Goal: Information Seeking & Learning: Learn about a topic

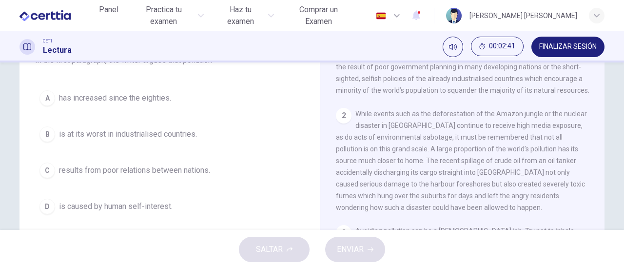
scroll to position [49, 0]
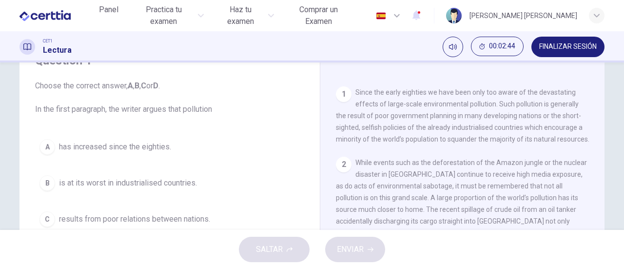
click at [96, 145] on span "has increased since the eighties." at bounding box center [115, 147] width 112 height 12
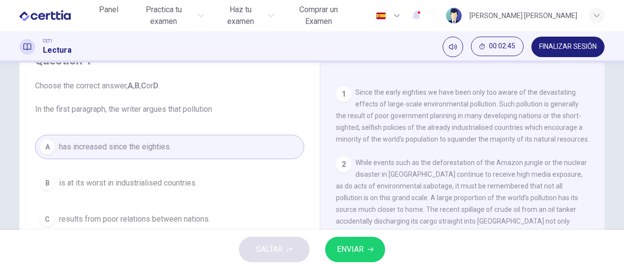
click at [342, 248] on span "ENVIAR" at bounding box center [350, 249] width 27 height 14
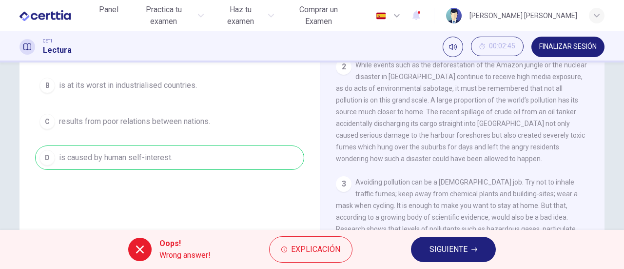
scroll to position [98, 0]
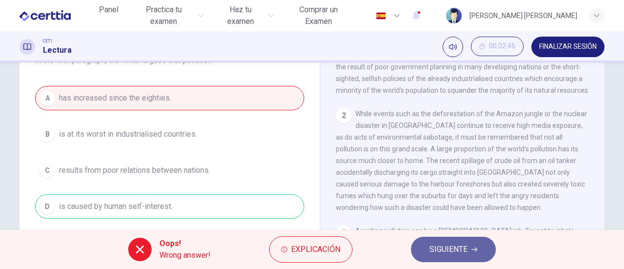
click at [451, 251] on span "SIGUIENTE" at bounding box center [449, 249] width 38 height 14
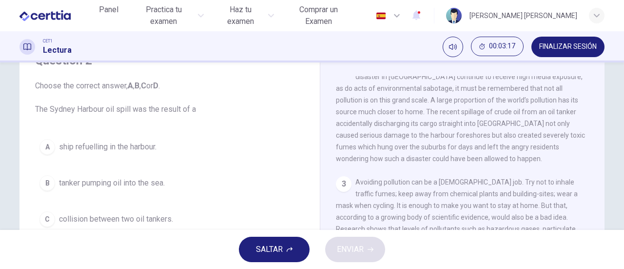
scroll to position [341, 0]
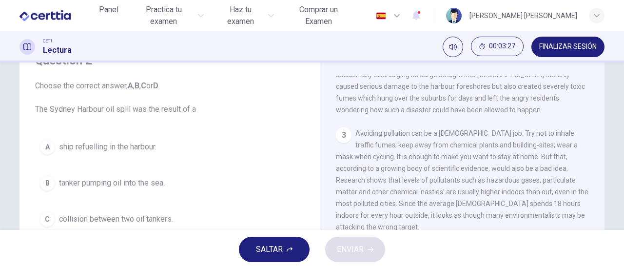
click at [114, 184] on span "tanker pumping oil into the sea." at bounding box center [112, 183] width 106 height 12
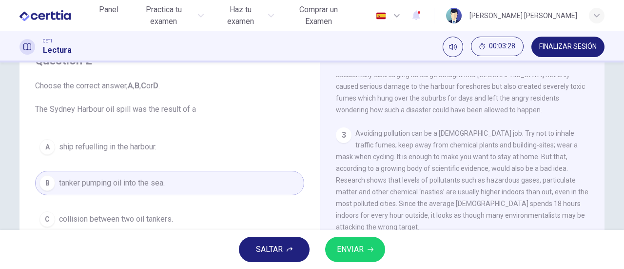
click at [368, 247] on icon "button" at bounding box center [371, 249] width 6 height 6
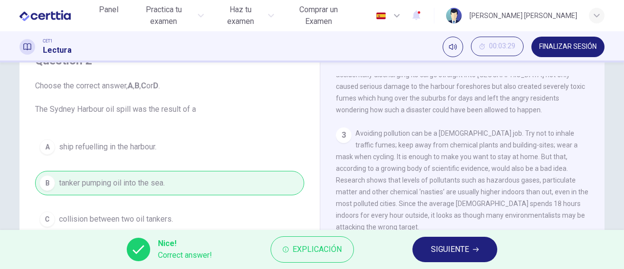
click at [458, 249] on span "SIGUIENTE" at bounding box center [450, 249] width 38 height 14
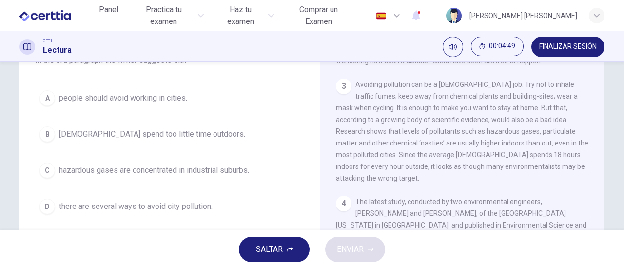
click at [46, 169] on div "C" at bounding box center [48, 170] width 16 height 16
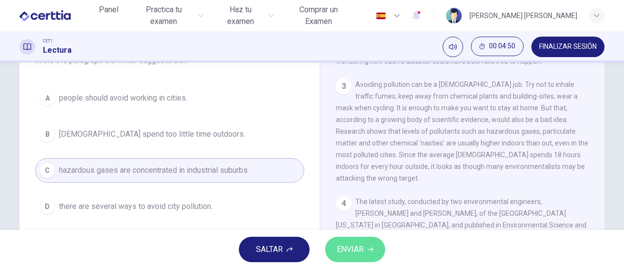
click at [359, 251] on span "ENVIAR" at bounding box center [350, 249] width 27 height 14
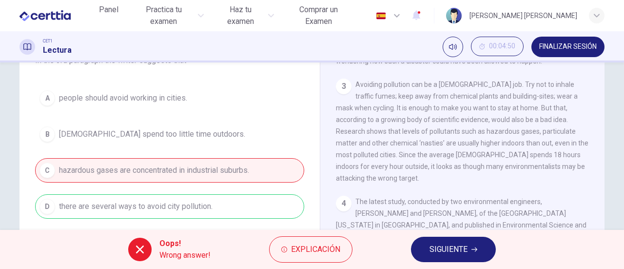
click at [446, 250] on span "SIGUIENTE" at bounding box center [449, 249] width 38 height 14
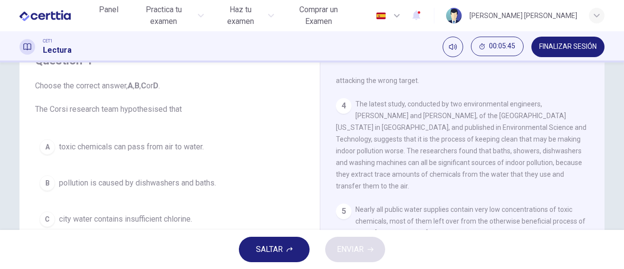
scroll to position [98, 0]
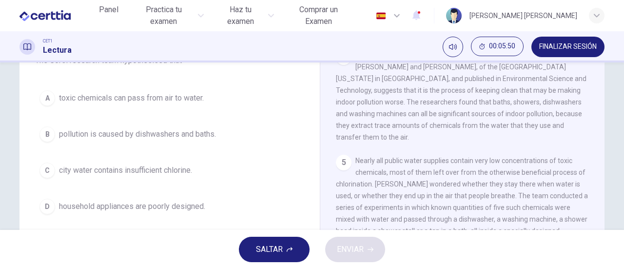
click at [137, 137] on span "pollution is caused by dishwashers and baths." at bounding box center [137, 134] width 157 height 12
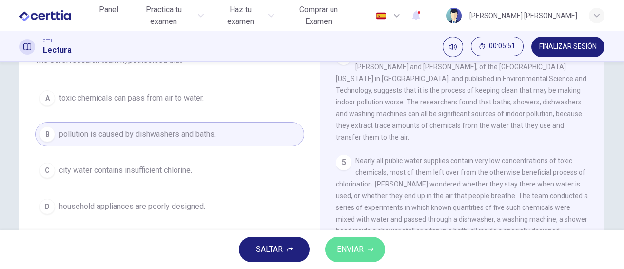
click at [342, 249] on span "ENVIAR" at bounding box center [350, 249] width 27 height 14
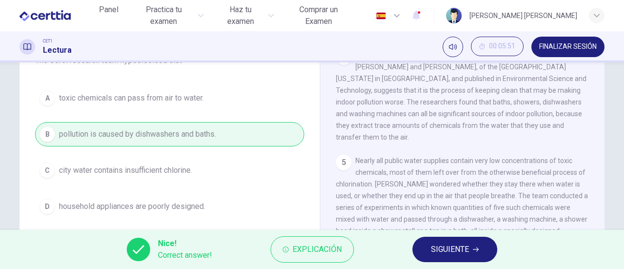
click at [450, 249] on span "SIGUIENTE" at bounding box center [450, 249] width 38 height 14
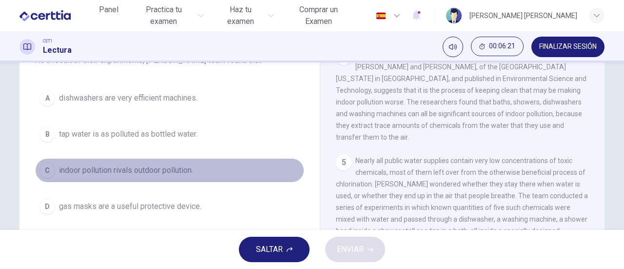
click at [147, 167] on span "indoor pollution rivals outdoor pollution." at bounding box center [126, 170] width 134 height 12
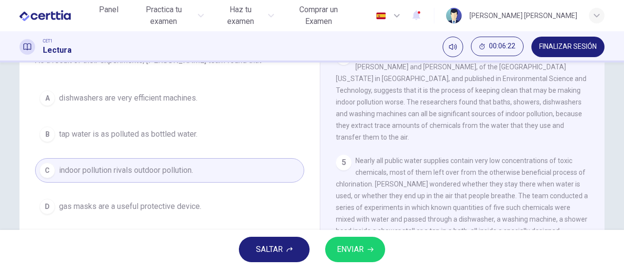
click at [358, 249] on span "ENVIAR" at bounding box center [350, 249] width 27 height 14
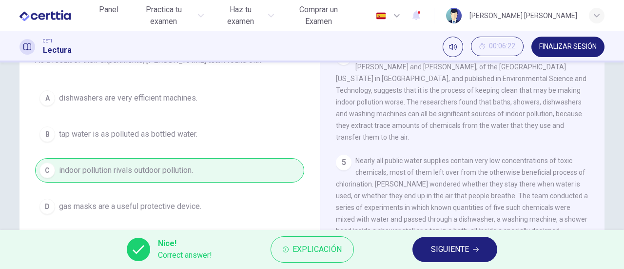
click at [449, 243] on span "SIGUIENTE" at bounding box center [450, 249] width 38 height 14
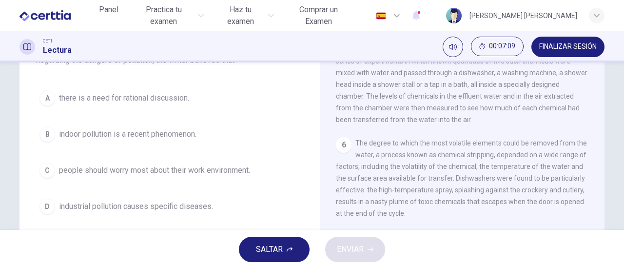
scroll to position [683, 0]
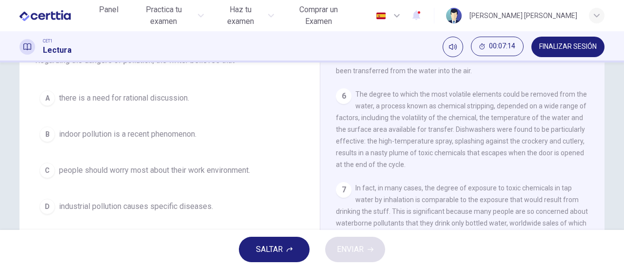
drag, startPoint x: 60, startPoint y: 170, endPoint x: 80, endPoint y: 168, distance: 19.6
click at [61, 169] on span "people should worry most about their work environment." at bounding box center [154, 170] width 191 height 12
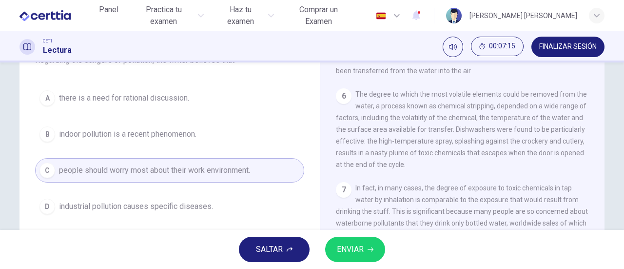
click at [339, 245] on span "ENVIAR" at bounding box center [350, 249] width 27 height 14
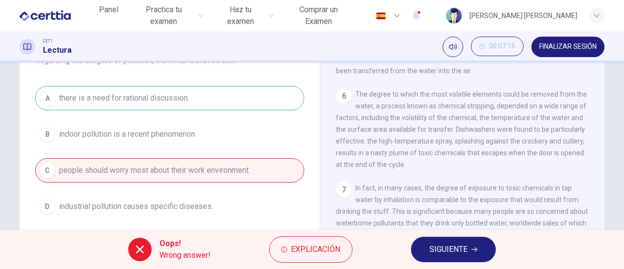
click at [451, 248] on span "SIGUIENTE" at bounding box center [449, 249] width 38 height 14
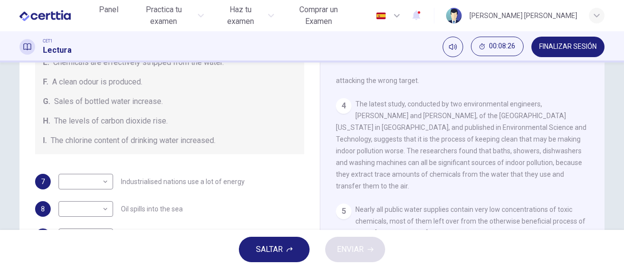
scroll to position [98, 0]
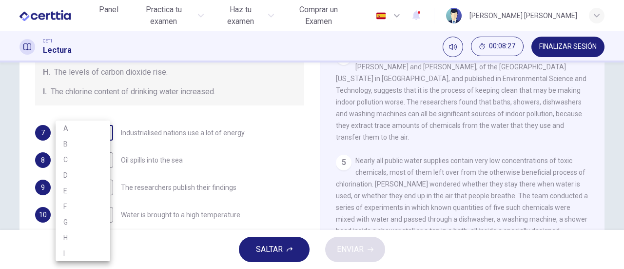
click at [102, 132] on body "Este sitio utiliza cookies, como se explica en nuestra Política de Privacidad .…" at bounding box center [312, 134] width 624 height 269
click at [160, 129] on div at bounding box center [312, 134] width 624 height 269
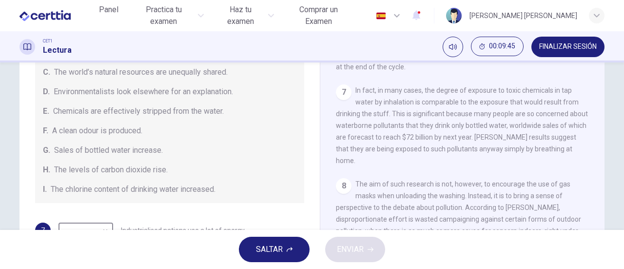
scroll to position [109, 0]
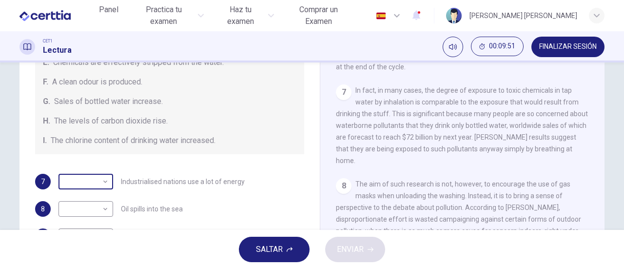
click at [103, 179] on body "Este sitio utiliza cookies, como se explica en nuestra Política de Privacidad .…" at bounding box center [312, 134] width 624 height 269
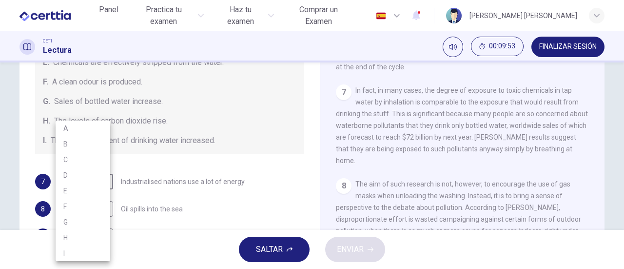
click at [76, 221] on li "G" at bounding box center [83, 222] width 55 height 16
type input "*"
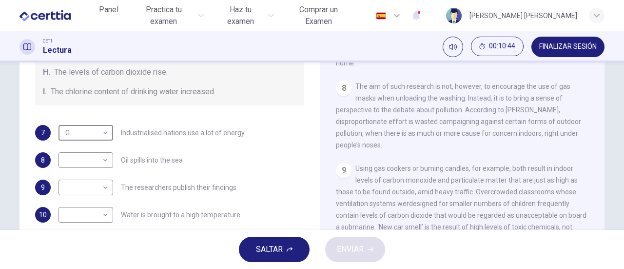
scroll to position [207, 0]
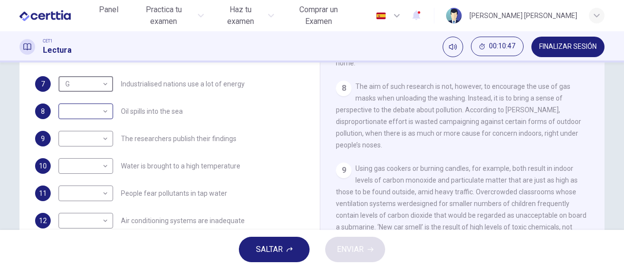
click at [101, 113] on body "Este sitio utiliza cookies, como se explica en nuestra Política de Privacidad .…" at bounding box center [312, 134] width 624 height 269
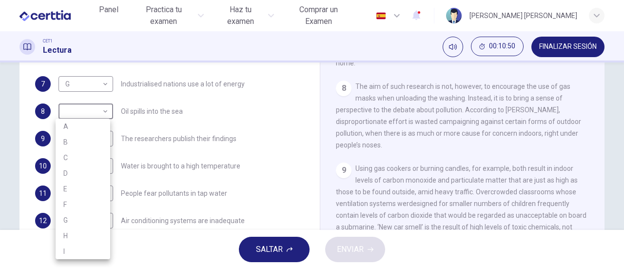
click at [90, 127] on li "A" at bounding box center [83, 127] width 55 height 16
type input "*"
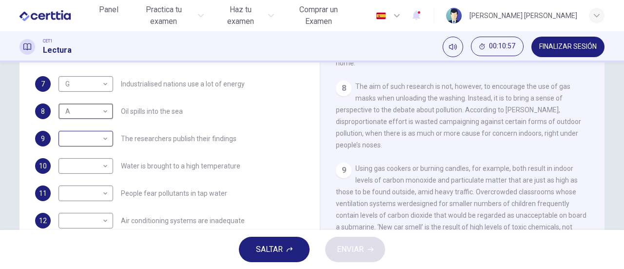
click at [107, 139] on div "​ ​" at bounding box center [86, 139] width 55 height 16
click at [153, 138] on span "The researchers publish their findings" at bounding box center [179, 138] width 116 height 7
click at [104, 138] on body "Este sitio utiliza cookies, como se explica en nuestra Política de Privacidad .…" at bounding box center [312, 134] width 624 height 269
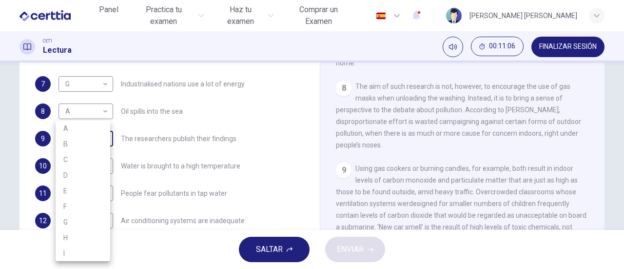
click at [104, 138] on li "B" at bounding box center [83, 144] width 55 height 16
type input "*"
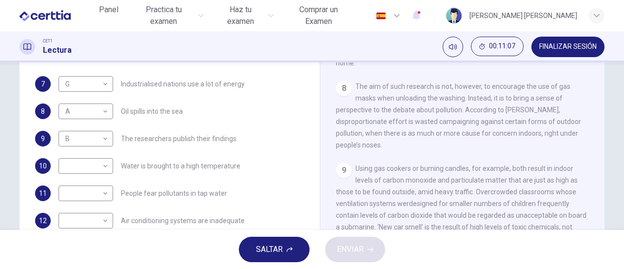
click at [207, 138] on span "The researchers publish their findings" at bounding box center [179, 138] width 116 height 7
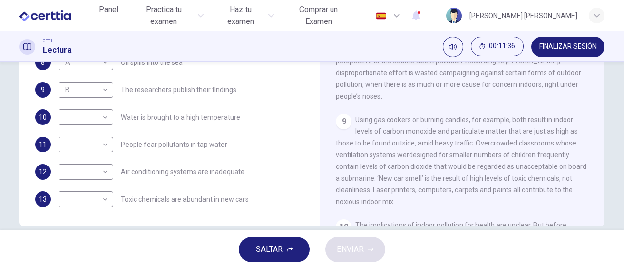
scroll to position [158, 0]
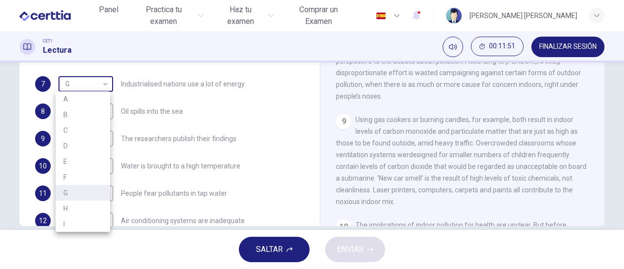
click at [103, 87] on body "Este sitio utiliza cookies, como se explica en nuestra Política de Privacidad .…" at bounding box center [312, 134] width 624 height 269
click at [95, 202] on li "H" at bounding box center [83, 208] width 55 height 16
type input "*"
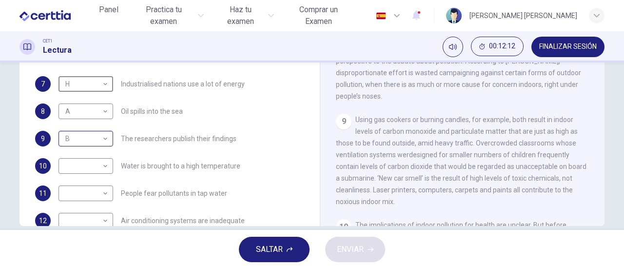
click at [105, 142] on body "Este sitio utiliza cookies, como se explica en nuestra Política de Privacidad .…" at bounding box center [312, 134] width 624 height 269
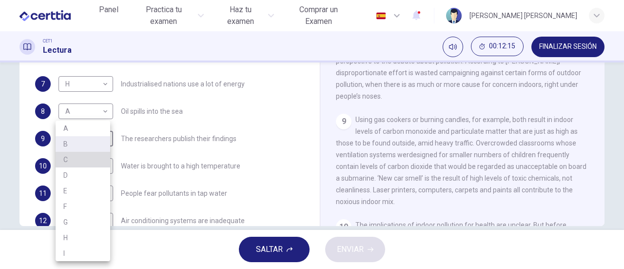
click at [99, 157] on li "C" at bounding box center [83, 160] width 55 height 16
type input "*"
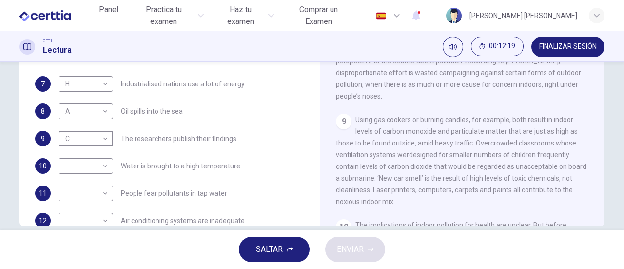
scroll to position [207, 0]
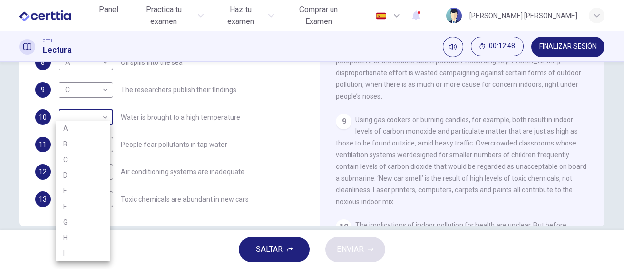
click at [99, 117] on body "Este sitio utiliza cookies, como se explica en nuestra Política de Privacidad .…" at bounding box center [312, 134] width 624 height 269
click at [81, 194] on li "E" at bounding box center [83, 191] width 55 height 16
type input "*"
click at [104, 146] on body "Este sitio utiliza cookies, como se explica en nuestra Política de Privacidad .…" at bounding box center [312, 134] width 624 height 269
click at [80, 218] on li "G" at bounding box center [83, 222] width 55 height 16
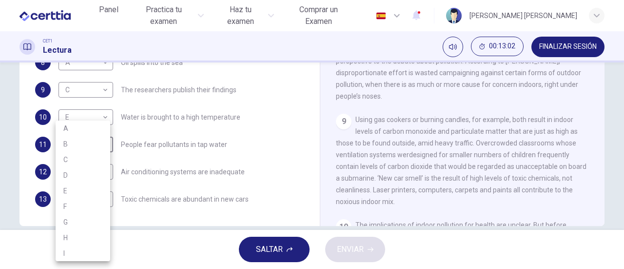
type input "*"
click at [103, 171] on body "Este sitio utiliza cookies, como se explica en nuestra Política de Privacidad .…" at bounding box center [312, 134] width 624 height 269
click at [73, 143] on li "B" at bounding box center [83, 144] width 55 height 16
type input "*"
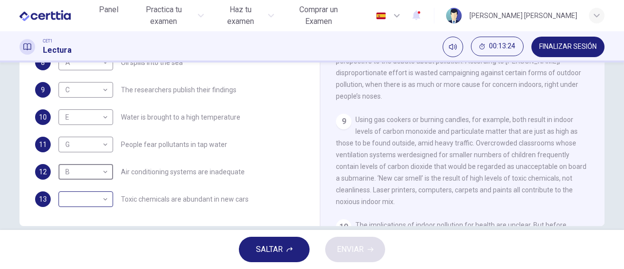
click at [101, 199] on body "Este sitio utiliza cookies, como se explica en nuestra Política de Privacidad .…" at bounding box center [312, 134] width 624 height 269
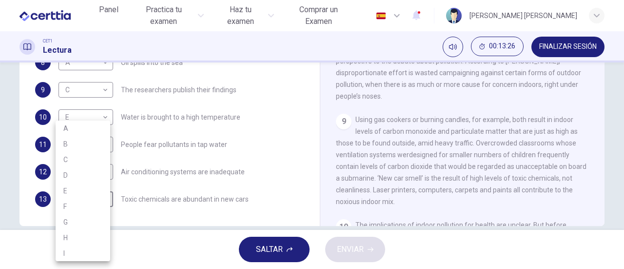
click at [89, 232] on li "H" at bounding box center [83, 238] width 55 height 16
type input "*"
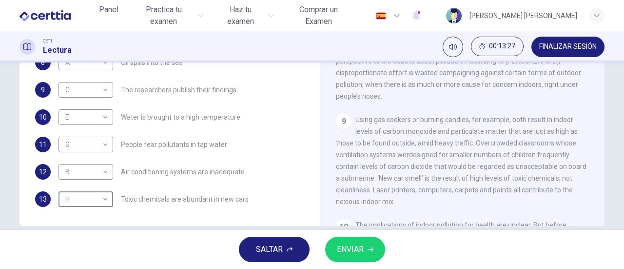
scroll to position [109, 0]
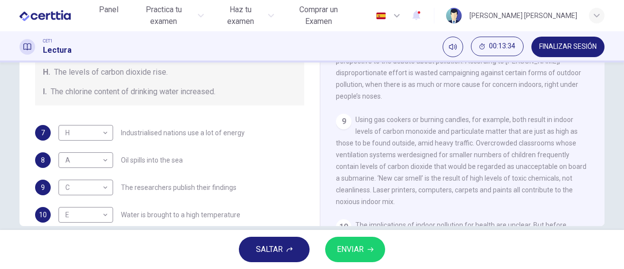
click at [352, 245] on span "ENVIAR" at bounding box center [350, 249] width 27 height 14
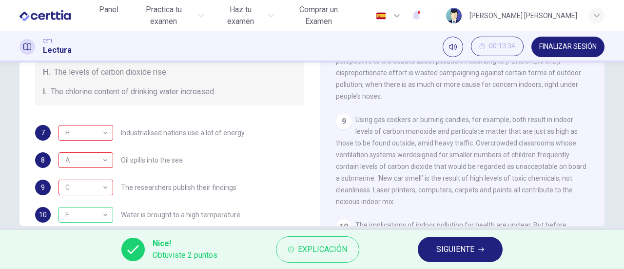
scroll to position [878, 0]
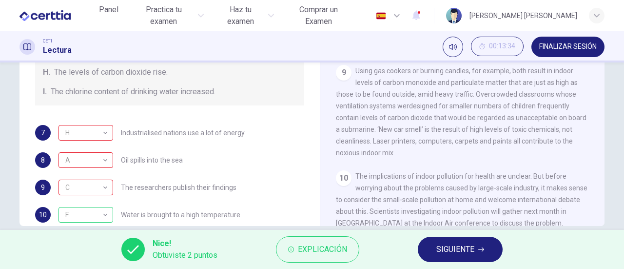
click at [455, 248] on span "SIGUIENTE" at bounding box center [456, 249] width 38 height 14
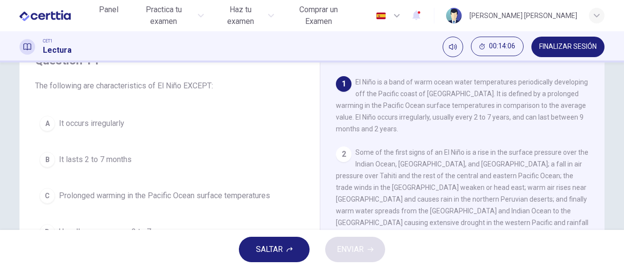
scroll to position [98, 0]
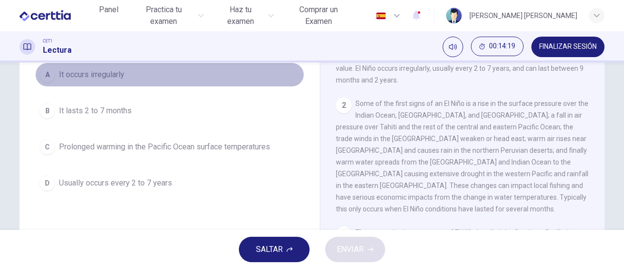
click at [109, 80] on button "A It occurs irregularly" at bounding box center [169, 74] width 269 height 24
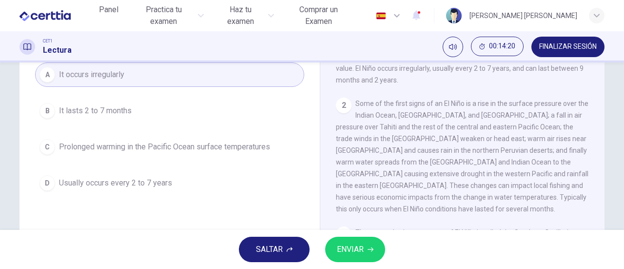
click at [355, 247] on span "ENVIAR" at bounding box center [350, 249] width 27 height 14
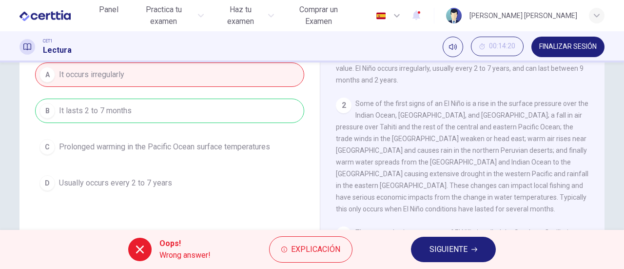
click at [457, 245] on span "SIGUIENTE" at bounding box center [449, 249] width 38 height 14
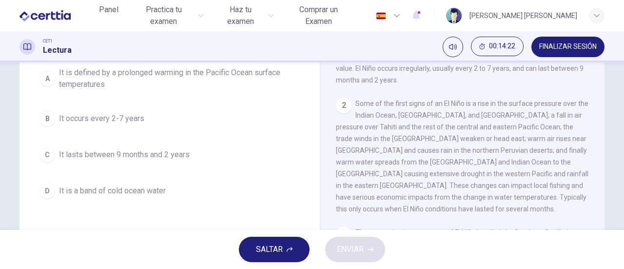
scroll to position [49, 0]
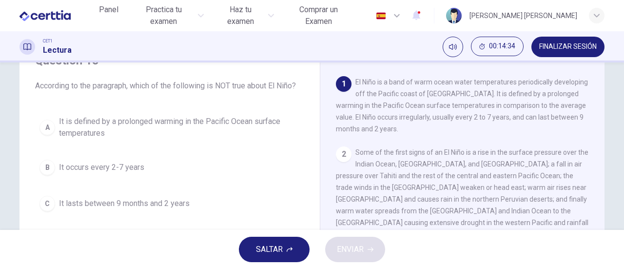
click at [153, 123] on span "It is defined by a prolonged warming in the Pacific Ocean surface temperatures" at bounding box center [179, 127] width 241 height 23
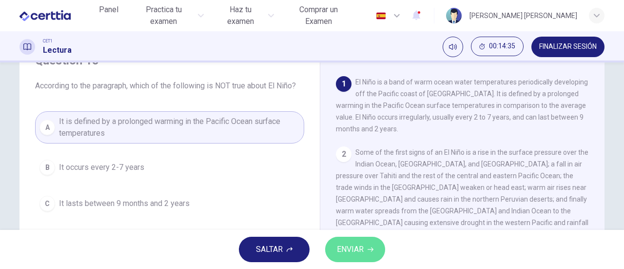
click at [356, 244] on span "ENVIAR" at bounding box center [350, 249] width 27 height 14
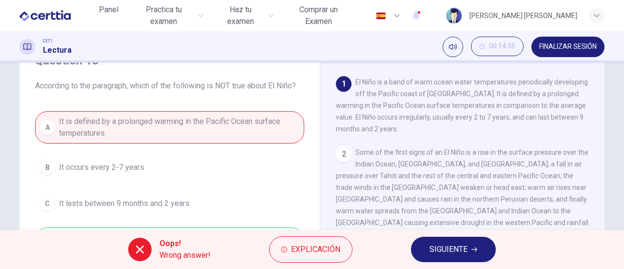
scroll to position [98, 0]
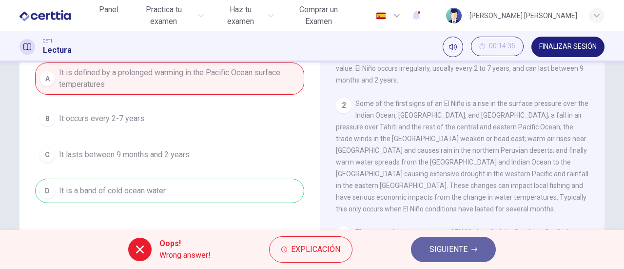
click at [444, 247] on span "SIGUIENTE" at bounding box center [449, 249] width 38 height 14
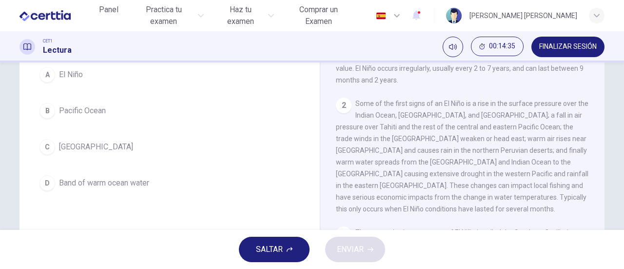
scroll to position [49, 0]
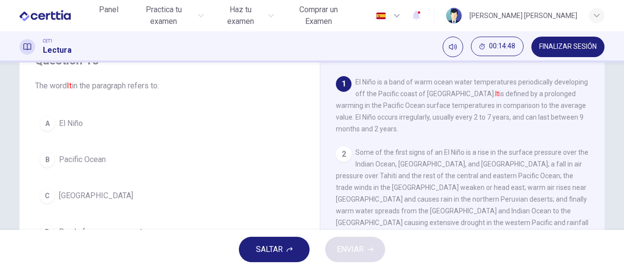
click at [64, 120] on span "El Niño" at bounding box center [71, 124] width 24 height 12
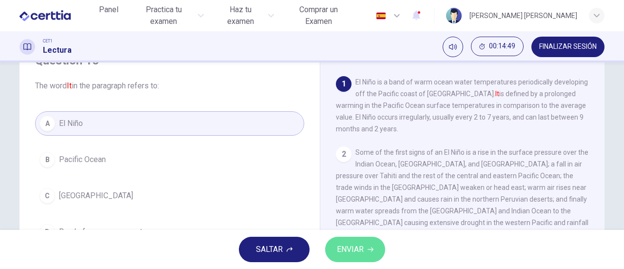
click at [354, 251] on span "ENVIAR" at bounding box center [350, 249] width 27 height 14
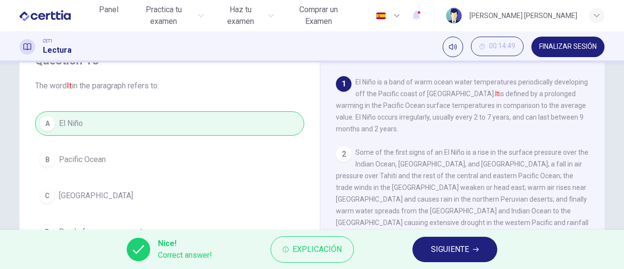
click at [457, 247] on span "SIGUIENTE" at bounding box center [450, 249] width 38 height 14
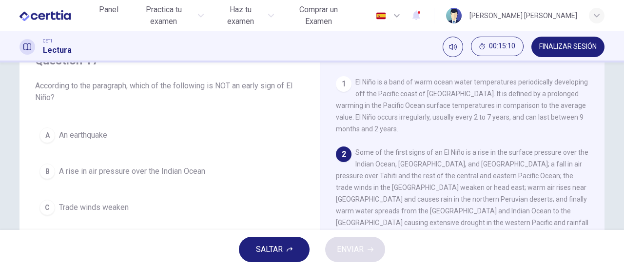
click at [49, 130] on div "A" at bounding box center [48, 135] width 16 height 16
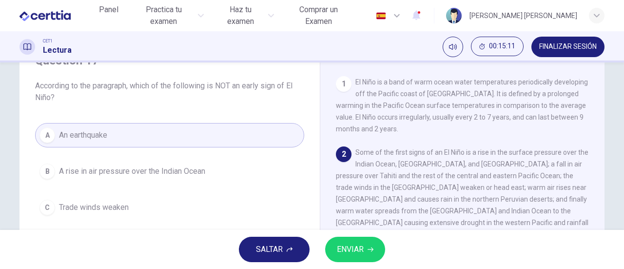
click at [347, 247] on span "ENVIAR" at bounding box center [350, 249] width 27 height 14
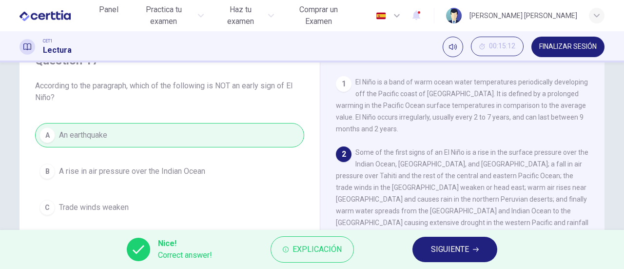
click at [435, 248] on span "SIGUIENTE" at bounding box center [450, 249] width 38 height 14
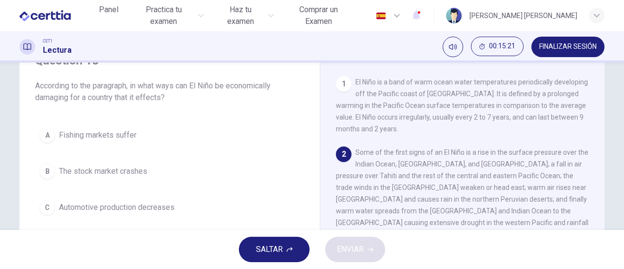
scroll to position [98, 0]
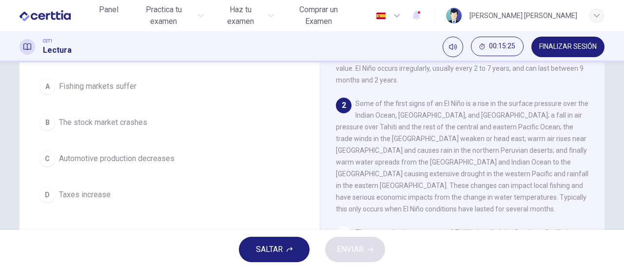
click at [128, 157] on span "Automotive production decreases" at bounding box center [117, 159] width 116 height 12
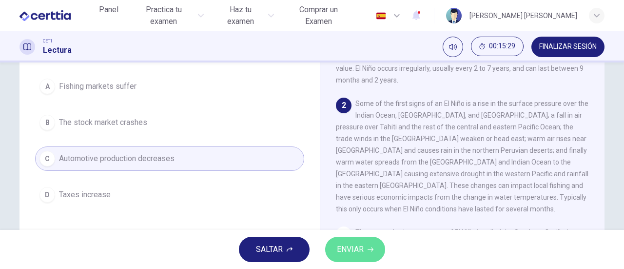
click at [353, 245] on span "ENVIAR" at bounding box center [350, 249] width 27 height 14
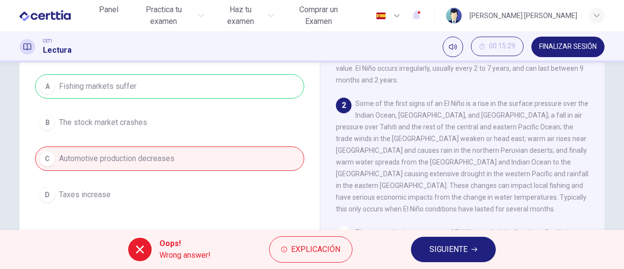
scroll to position [49, 0]
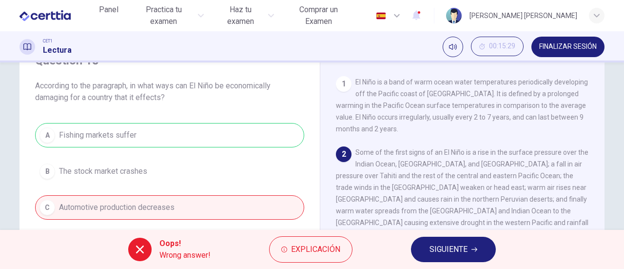
click at [448, 250] on span "SIGUIENTE" at bounding box center [449, 249] width 38 height 14
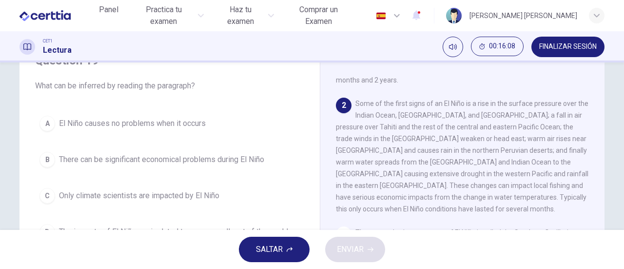
scroll to position [98, 0]
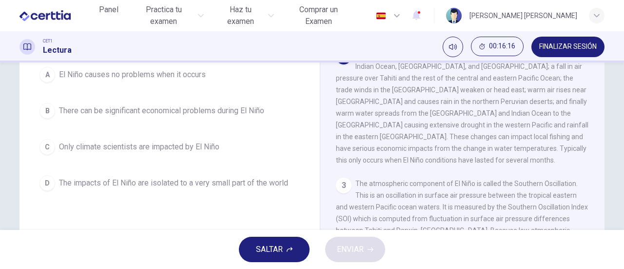
click at [159, 106] on span "There can be significant economical problems during El Niño" at bounding box center [161, 111] width 205 height 12
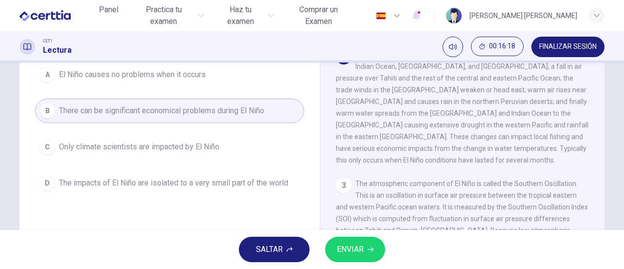
click at [363, 248] on span "ENVIAR" at bounding box center [350, 249] width 27 height 14
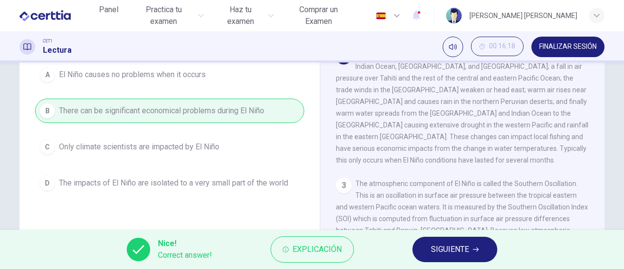
click at [455, 250] on span "SIGUIENTE" at bounding box center [450, 249] width 38 height 14
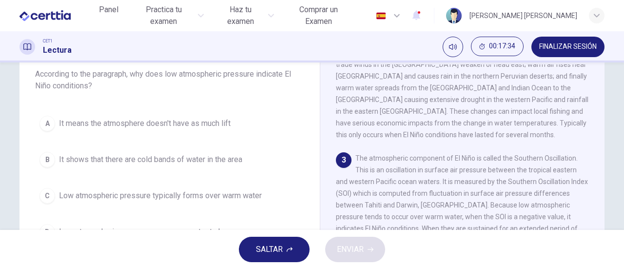
scroll to position [109, 0]
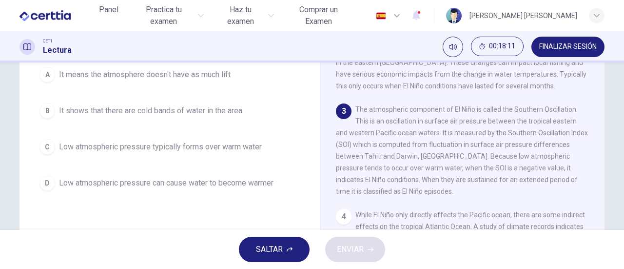
click at [203, 146] on span "Low atmospheric pressure typically forms over warm water" at bounding box center [160, 147] width 203 height 12
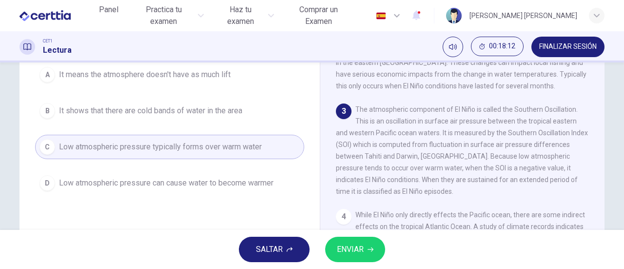
click at [360, 253] on span "ENVIAR" at bounding box center [350, 249] width 27 height 14
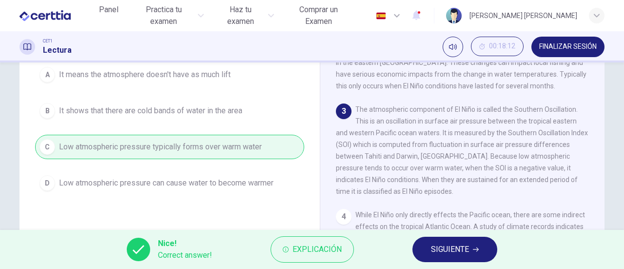
click at [466, 245] on span "SIGUIENTE" at bounding box center [450, 249] width 38 height 14
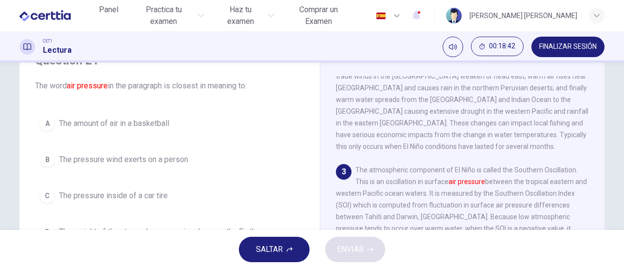
scroll to position [98, 0]
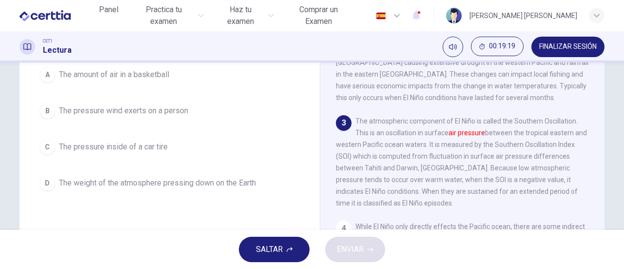
click at [138, 182] on span "The weight of the atmosphere pressing down on the Earth" at bounding box center [157, 183] width 197 height 12
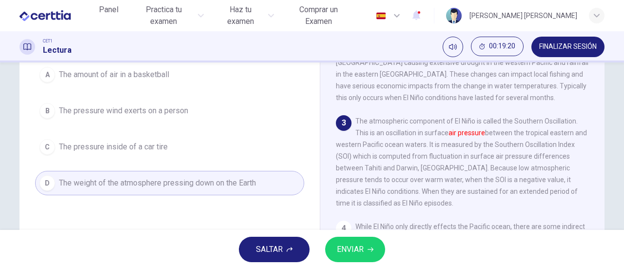
click at [358, 250] on span "ENVIAR" at bounding box center [350, 249] width 27 height 14
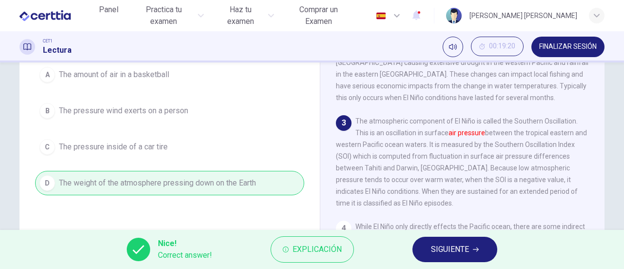
click at [441, 249] on span "SIGUIENTE" at bounding box center [450, 249] width 38 height 14
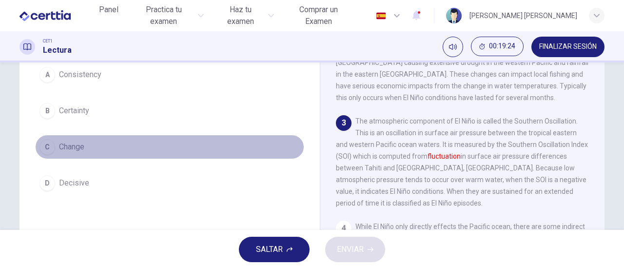
click at [64, 144] on span "Change" at bounding box center [71, 147] width 25 height 12
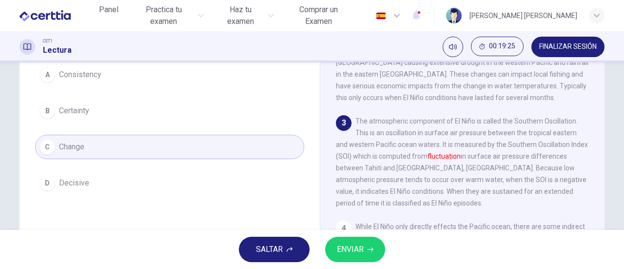
click at [368, 254] on button "ENVIAR" at bounding box center [355, 249] width 60 height 25
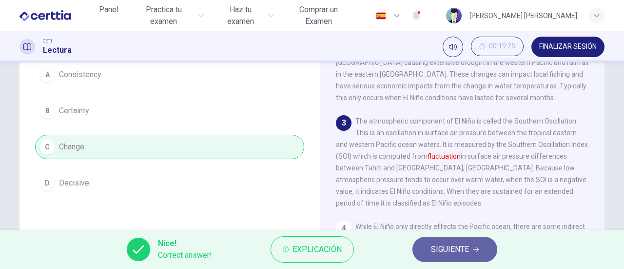
click at [435, 247] on span "SIGUIENTE" at bounding box center [450, 249] width 38 height 14
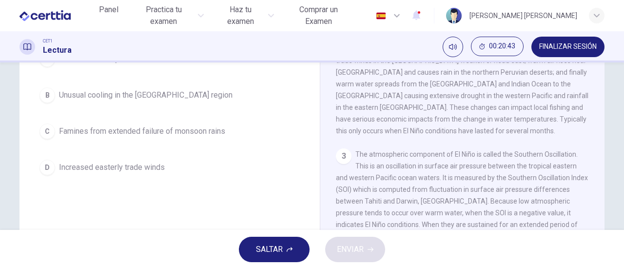
scroll to position [64, 0]
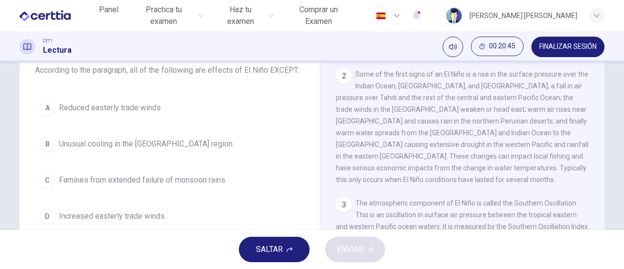
click at [173, 143] on span "Unusual cooling in the [GEOGRAPHIC_DATA] region" at bounding box center [146, 144] width 174 height 12
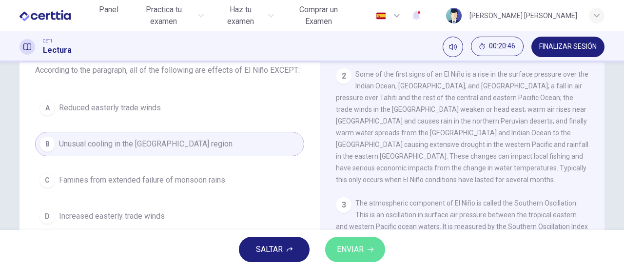
click at [359, 243] on span "ENVIAR" at bounding box center [350, 249] width 27 height 14
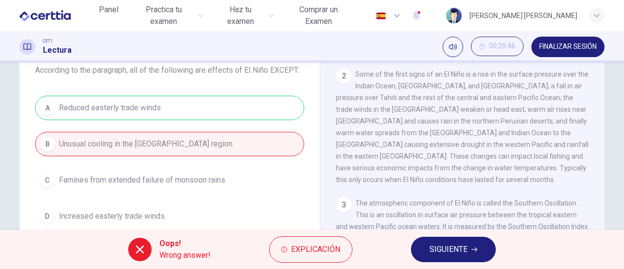
click at [446, 248] on span "SIGUIENTE" at bounding box center [449, 249] width 38 height 14
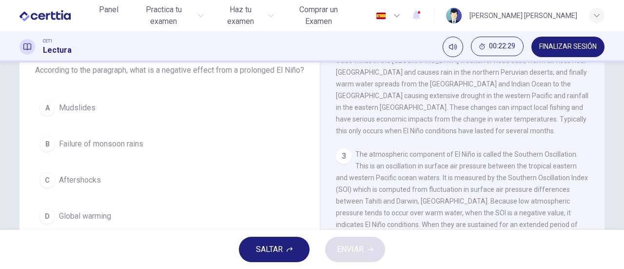
click at [113, 150] on span "Failure of monsoon rains" at bounding box center [101, 144] width 84 height 12
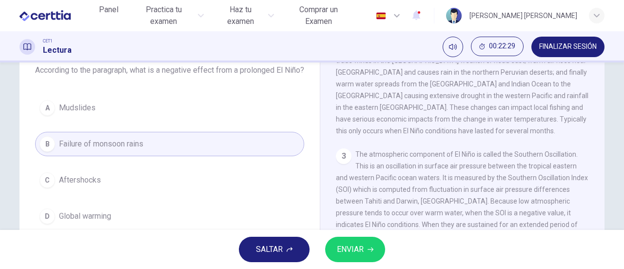
click at [352, 246] on span "ENVIAR" at bounding box center [350, 249] width 27 height 14
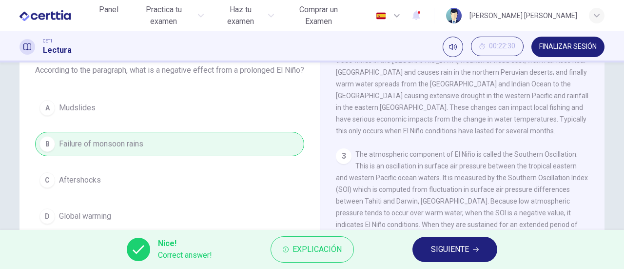
click at [457, 247] on span "SIGUIENTE" at bounding box center [450, 249] width 38 height 14
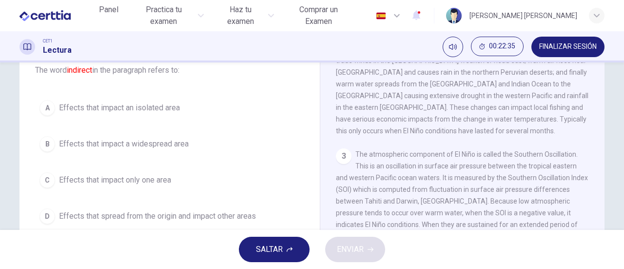
scroll to position [211, 0]
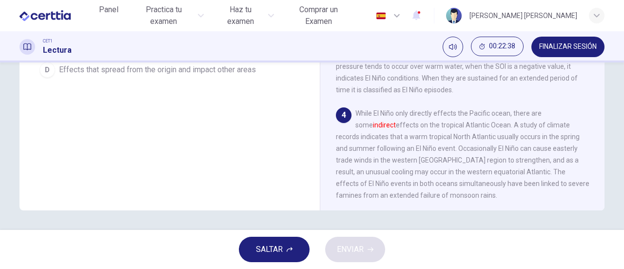
click at [286, 119] on div "Question 25 The word indirect in the paragraph refers to: A Effects that impact…" at bounding box center [169, 45] width 285 height 329
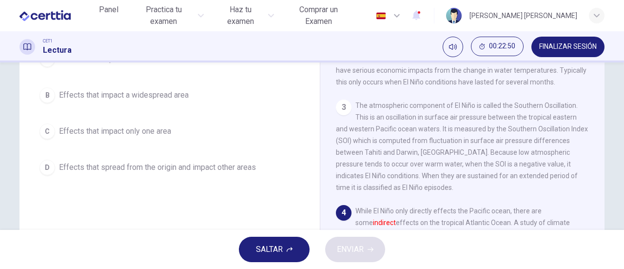
scroll to position [64, 0]
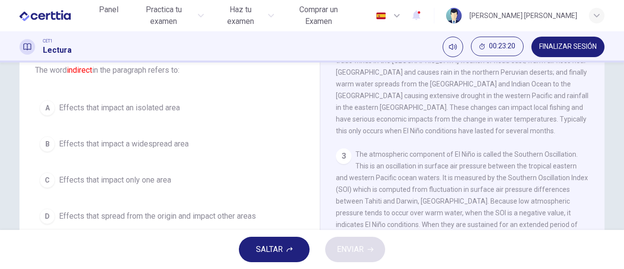
click at [171, 211] on span "Effects that spread from the origin and impact other areas" at bounding box center [157, 216] width 197 height 12
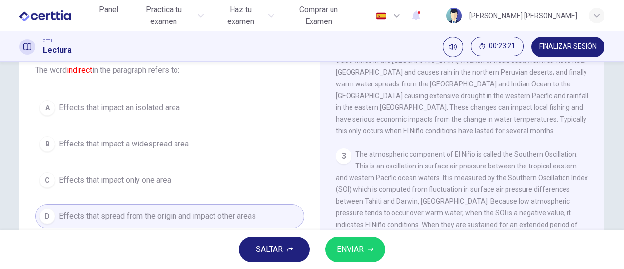
click at [372, 251] on icon "button" at bounding box center [371, 249] width 6 height 4
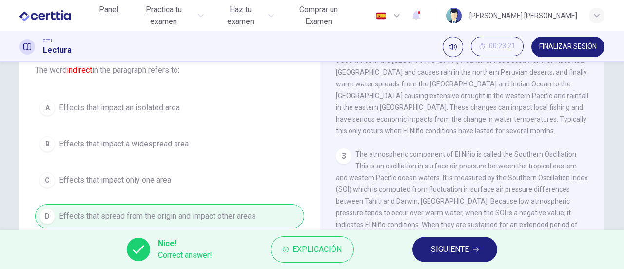
click at [468, 252] on span "SIGUIENTE" at bounding box center [450, 249] width 38 height 14
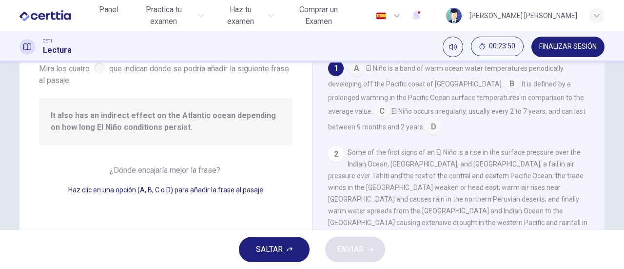
click at [504, 83] on input at bounding box center [512, 85] width 16 height 16
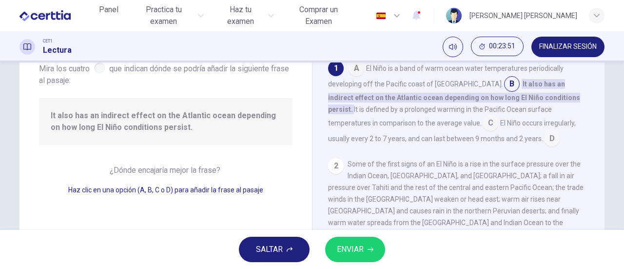
click at [350, 247] on span "ENVIAR" at bounding box center [350, 249] width 27 height 14
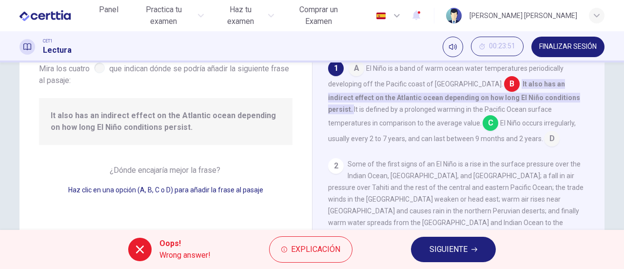
click at [455, 248] on span "SIGUIENTE" at bounding box center [449, 249] width 38 height 14
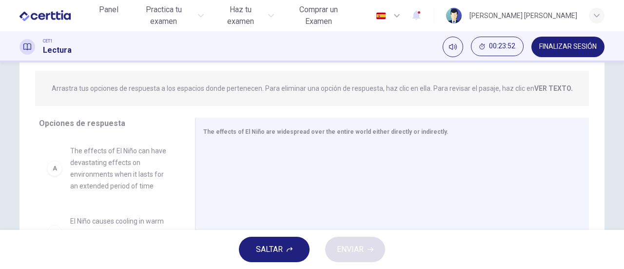
scroll to position [162, 0]
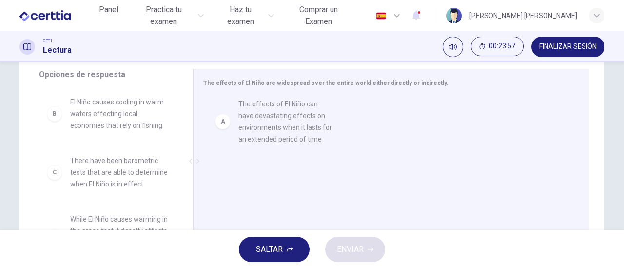
drag, startPoint x: 115, startPoint y: 121, endPoint x: 289, endPoint y: 124, distance: 174.1
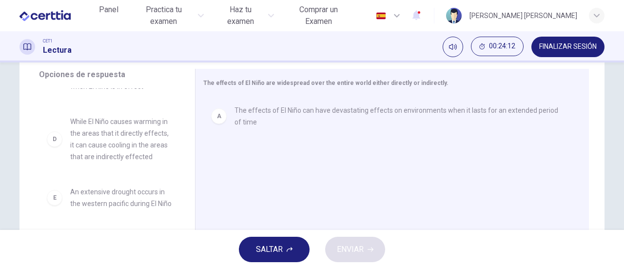
scroll to position [146, 0]
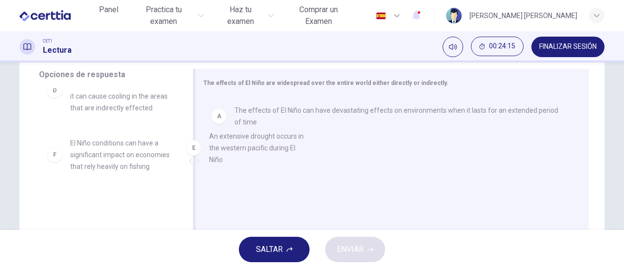
drag, startPoint x: 125, startPoint y: 162, endPoint x: 273, endPoint y: 144, distance: 148.9
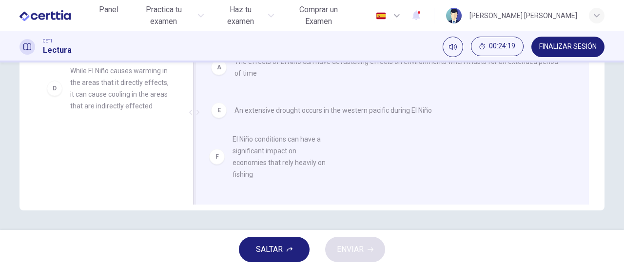
scroll to position [12, 0]
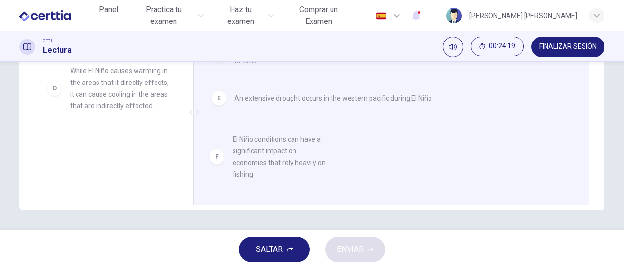
drag, startPoint x: 110, startPoint y: 157, endPoint x: 290, endPoint y: 138, distance: 181.4
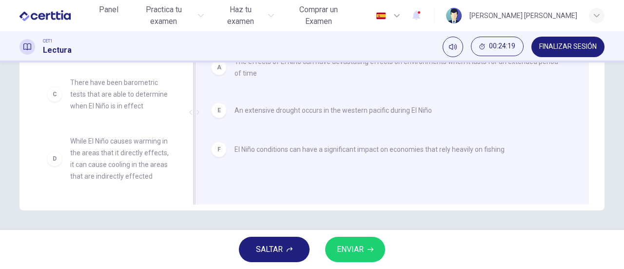
scroll to position [41, 0]
click at [355, 245] on span "ENVIAR" at bounding box center [350, 249] width 27 height 14
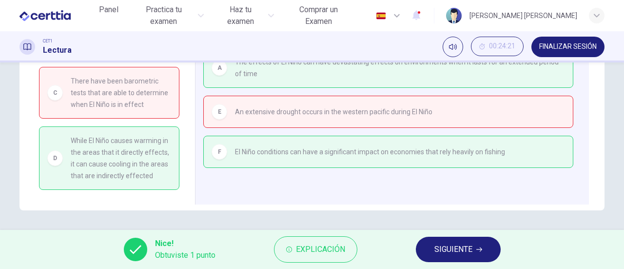
click at [449, 246] on span "SIGUIENTE" at bounding box center [454, 249] width 38 height 14
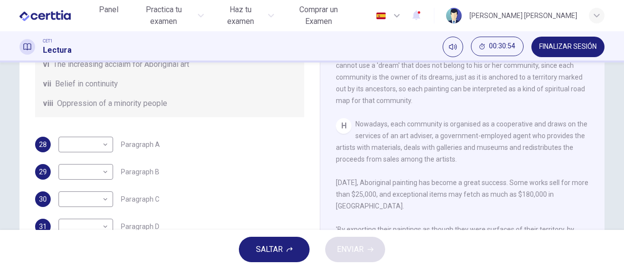
scroll to position [211, 0]
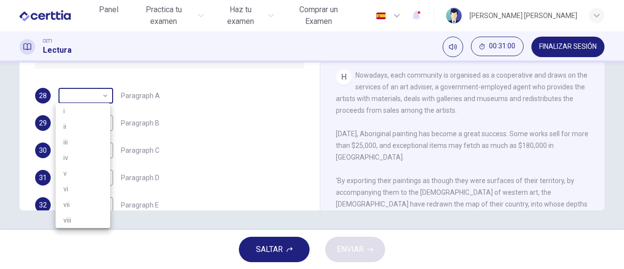
click at [106, 98] on body "Este sitio utiliza cookies, como se explica en nuestra Política de Privacidad .…" at bounding box center [312, 134] width 624 height 269
click at [77, 188] on li "vi" at bounding box center [83, 189] width 55 height 16
type input "**"
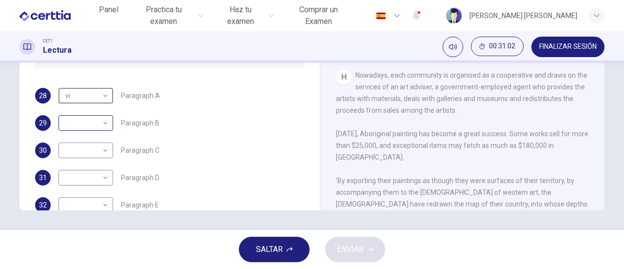
click at [103, 121] on body "Este sitio utiliza cookies, como se explica en nuestra Política de Privacidad .…" at bounding box center [312, 134] width 624 height 269
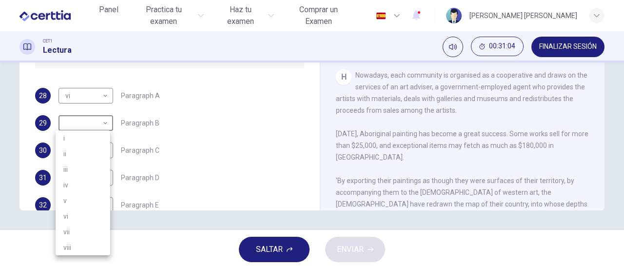
click at [77, 197] on li "v" at bounding box center [83, 201] width 55 height 16
type input "*"
click at [101, 150] on body "Este sitio utiliza cookies, como se explica en nuestra Política de Privacidad .…" at bounding box center [312, 134] width 624 height 269
click at [76, 249] on li "viii" at bounding box center [83, 253] width 55 height 16
type input "****"
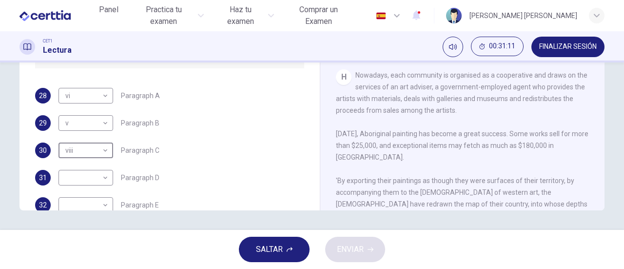
scroll to position [172, 0]
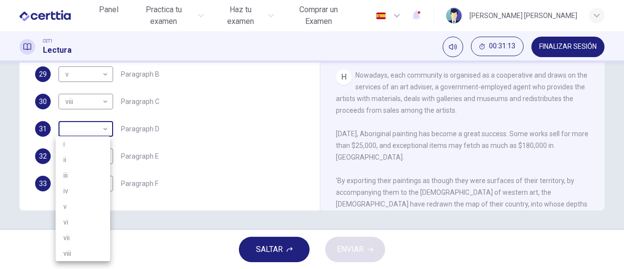
click at [104, 126] on body "Este sitio utiliza cookies, como se explica en nuestra Política de Privacidad .…" at bounding box center [312, 134] width 624 height 269
click at [93, 148] on li "i" at bounding box center [83, 144] width 55 height 16
type input "*"
click at [102, 158] on body "Este sitio utiliza cookies, como se explica en nuestra Política de Privacidad .…" at bounding box center [312, 134] width 624 height 269
click at [86, 173] on li "iii" at bounding box center [83, 175] width 55 height 16
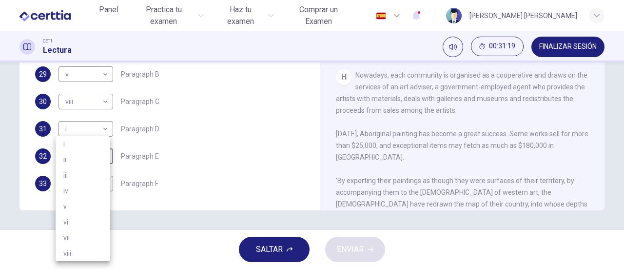
type input "***"
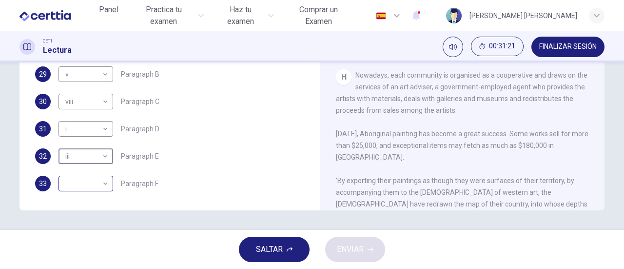
click at [106, 184] on body "Este sitio utiliza cookies, como se explica en nuestra Política de Privacidad .…" at bounding box center [312, 134] width 624 height 269
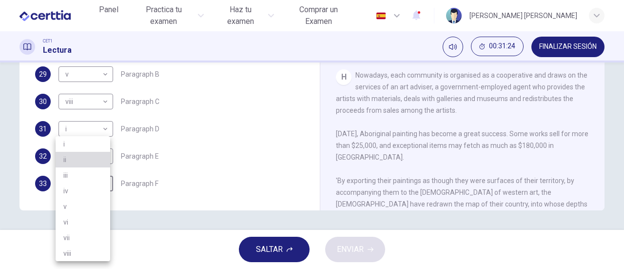
click at [69, 160] on li "ii" at bounding box center [83, 160] width 55 height 16
type input "**"
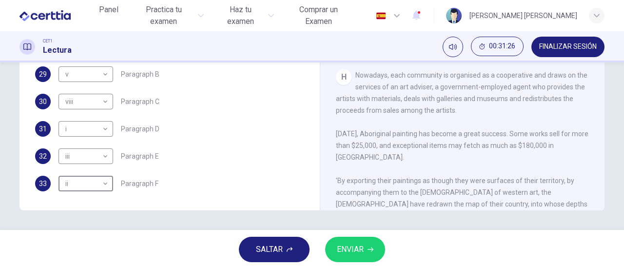
click at [352, 252] on span "ENVIAR" at bounding box center [350, 249] width 27 height 14
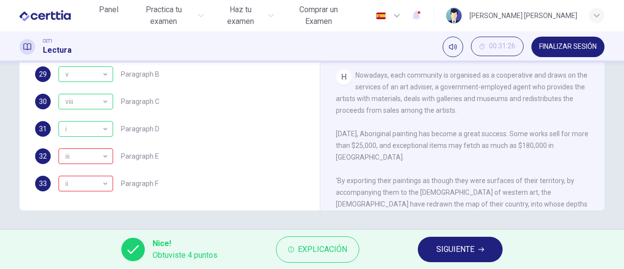
click at [470, 250] on span "SIGUIENTE" at bounding box center [456, 249] width 38 height 14
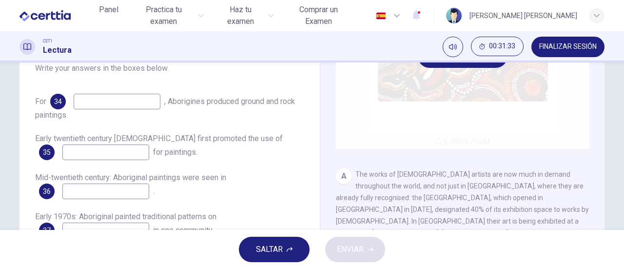
scroll to position [98, 0]
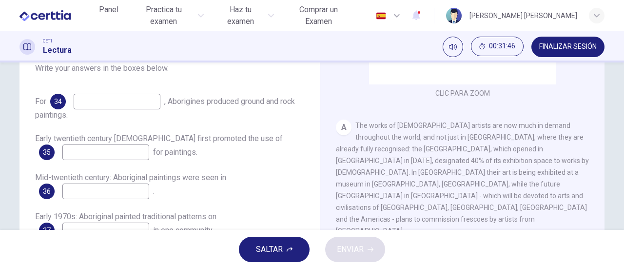
click at [440, 151] on span "The works of [DEMOGRAPHIC_DATA] artists are now much in demand throughout the w…" at bounding box center [462, 177] width 253 height 113
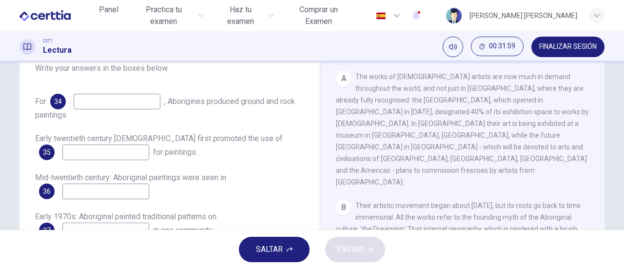
click at [104, 103] on input at bounding box center [117, 102] width 87 height 16
type input "*********"
click at [83, 153] on input at bounding box center [105, 152] width 87 height 16
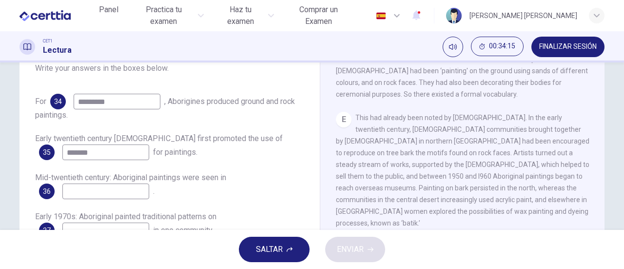
scroll to position [162, 0]
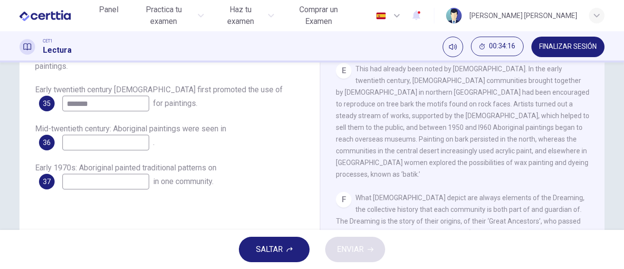
type input "*******"
click at [138, 147] on input at bounding box center [105, 143] width 87 height 16
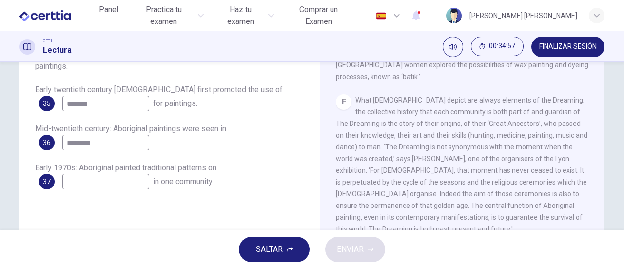
scroll to position [211, 0]
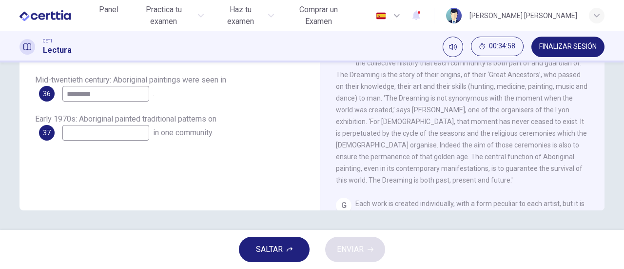
type input "********"
click at [105, 131] on input at bounding box center [105, 133] width 87 height 16
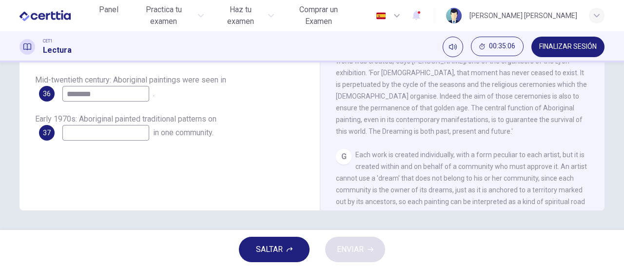
scroll to position [683, 0]
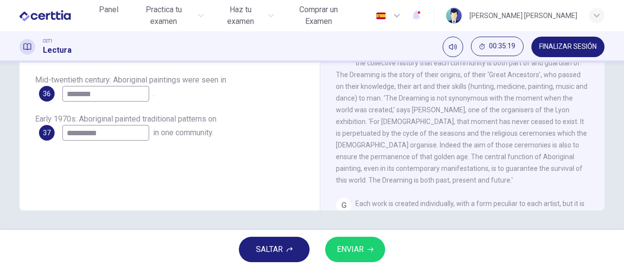
type input "**********"
click at [345, 247] on span "ENVIAR" at bounding box center [350, 249] width 27 height 14
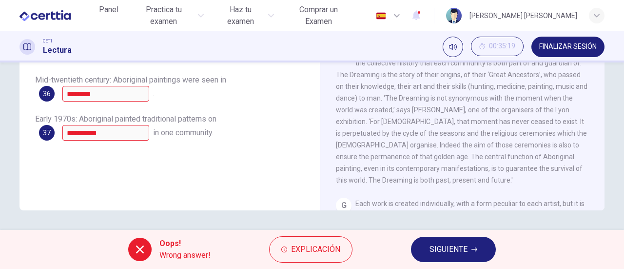
click at [470, 246] on button "SIGUIENTE" at bounding box center [453, 249] width 85 height 25
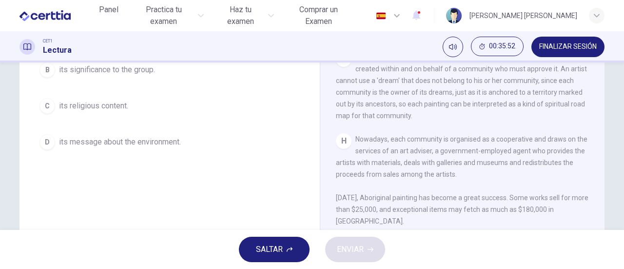
scroll to position [113, 0]
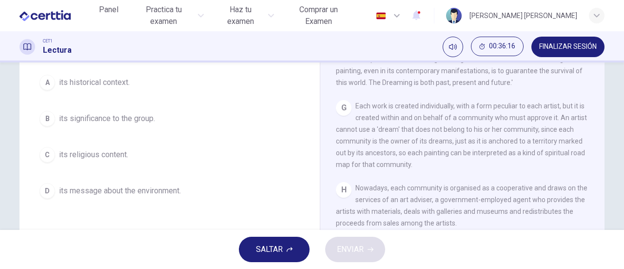
click at [87, 124] on span "its significance to the group." at bounding box center [107, 119] width 96 height 12
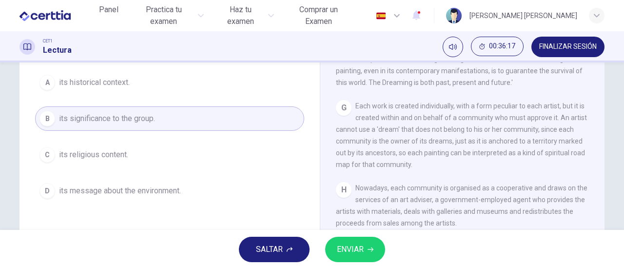
click at [356, 251] on span "ENVIAR" at bounding box center [350, 249] width 27 height 14
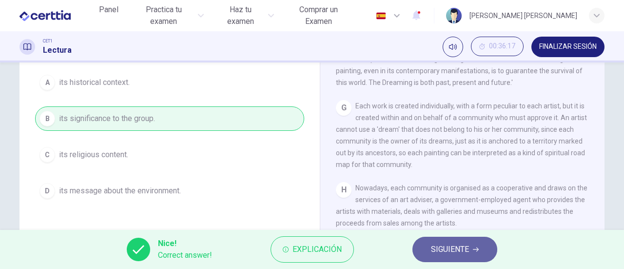
click at [471, 245] on button "SIGUIENTE" at bounding box center [455, 249] width 85 height 25
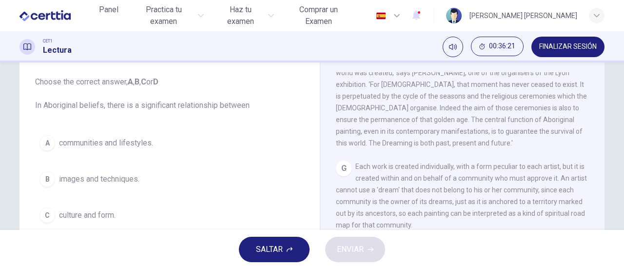
scroll to position [101, 0]
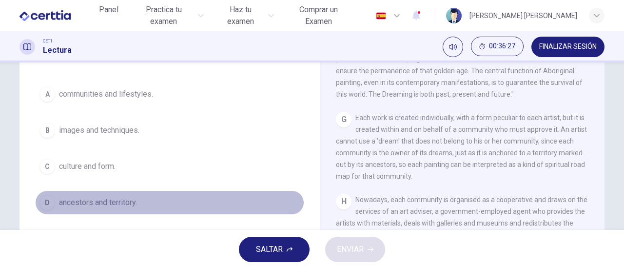
click at [102, 200] on span "ancestors and territory." at bounding box center [98, 203] width 78 height 12
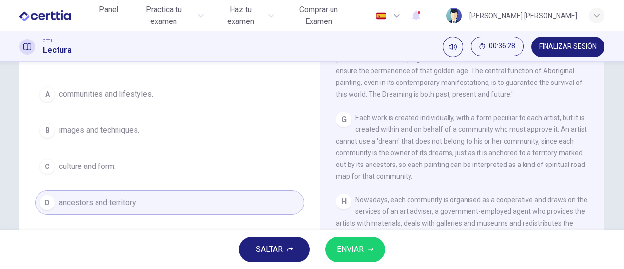
click at [361, 244] on span "ENVIAR" at bounding box center [350, 249] width 27 height 14
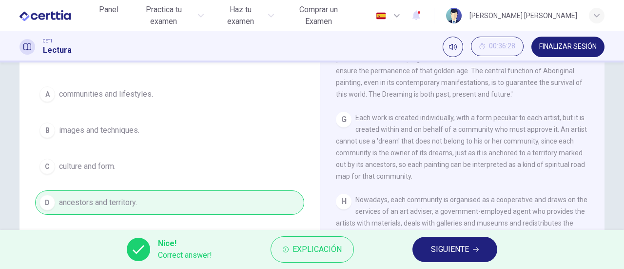
click at [455, 255] on span "SIGUIENTE" at bounding box center [450, 249] width 38 height 14
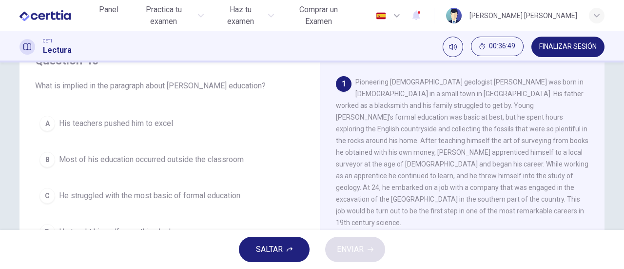
scroll to position [98, 0]
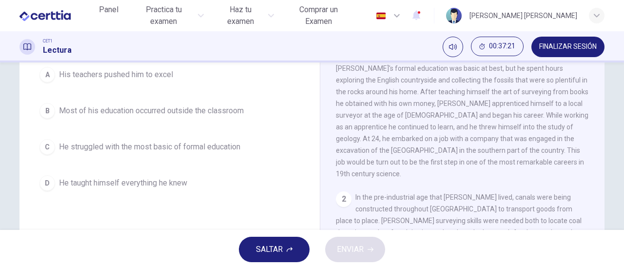
click at [130, 116] on span "Most of his education occurred outside the classroom" at bounding box center [151, 111] width 185 height 12
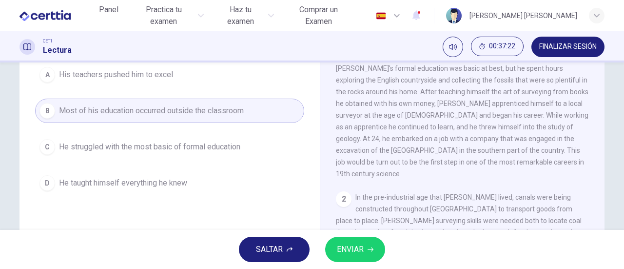
click at [361, 249] on span "ENVIAR" at bounding box center [350, 249] width 27 height 14
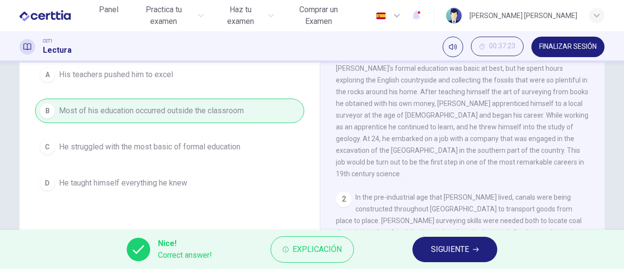
click at [447, 249] on span "SIGUIENTE" at bounding box center [450, 249] width 38 height 14
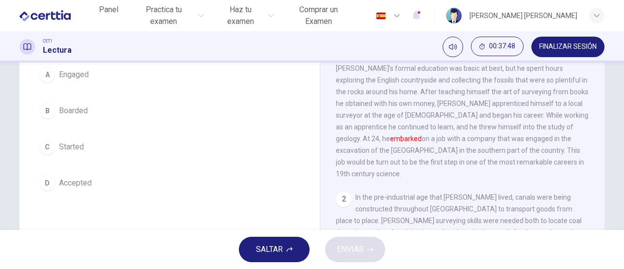
click at [64, 77] on span "Engaged" at bounding box center [74, 75] width 30 height 12
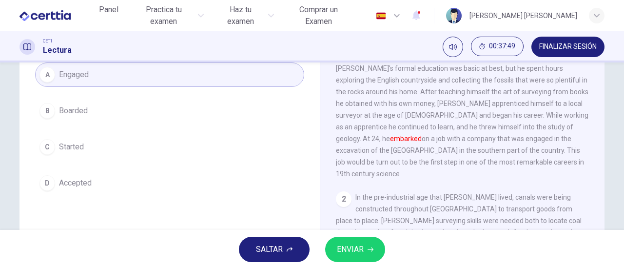
click at [342, 250] on span "ENVIAR" at bounding box center [350, 249] width 27 height 14
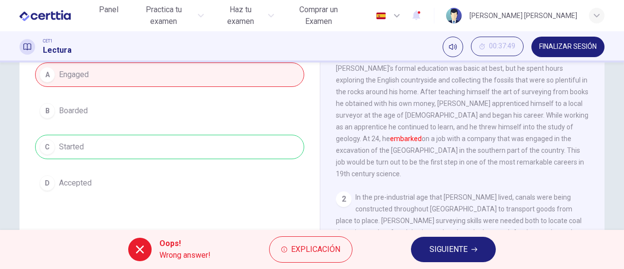
click at [441, 248] on span "SIGUIENTE" at bounding box center [449, 249] width 38 height 14
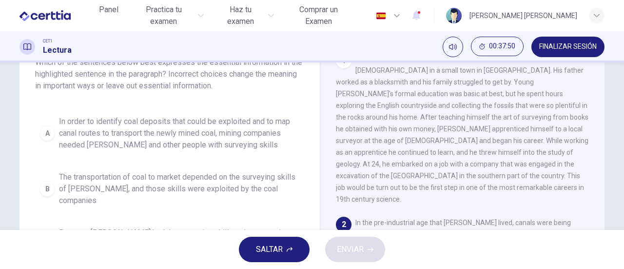
scroll to position [121, 0]
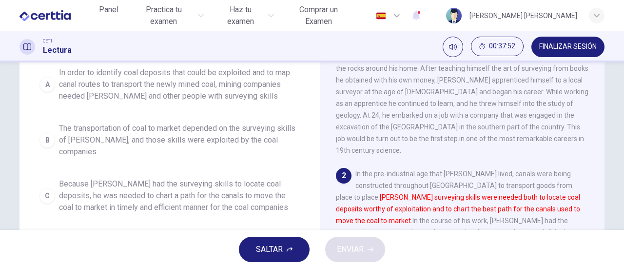
click at [132, 128] on span "The transportation of coal to market depended on the surveying skills of [PERSO…" at bounding box center [179, 139] width 241 height 35
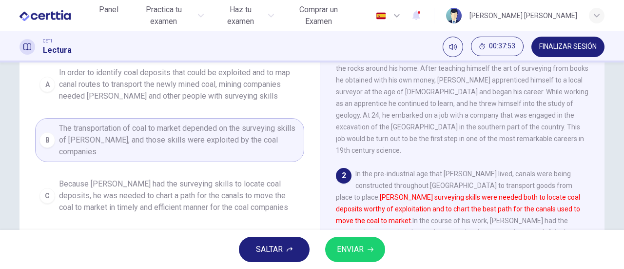
click at [349, 249] on span "ENVIAR" at bounding box center [350, 249] width 27 height 14
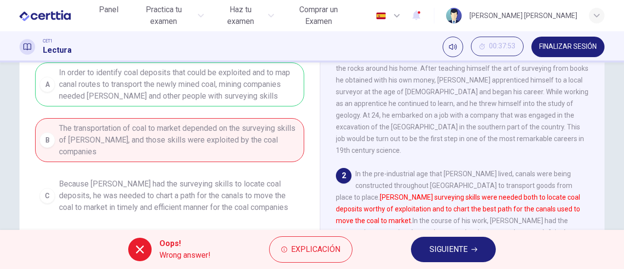
click at [437, 249] on span "SIGUIENTE" at bounding box center [449, 249] width 38 height 14
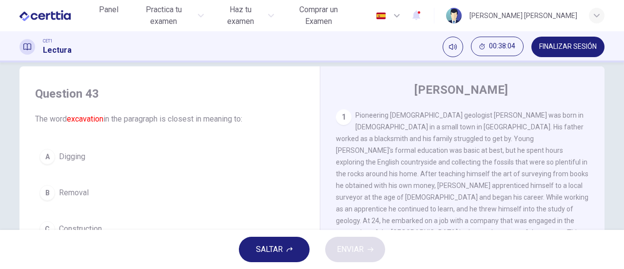
scroll to position [64, 0]
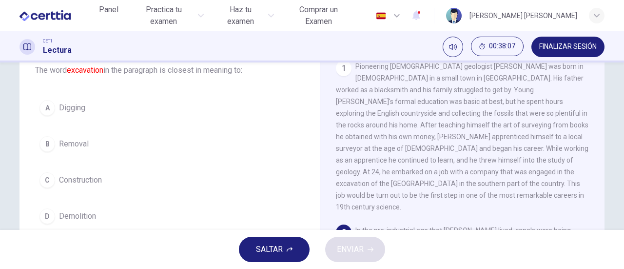
click at [63, 108] on span "Digging" at bounding box center [72, 108] width 26 height 12
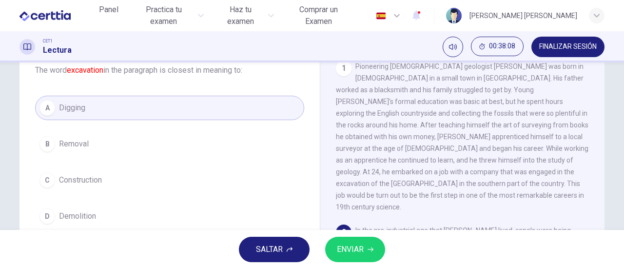
click at [350, 247] on span "ENVIAR" at bounding box center [350, 249] width 27 height 14
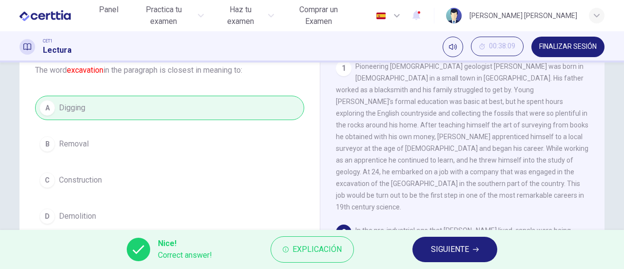
click at [480, 250] on button "SIGUIENTE" at bounding box center [455, 249] width 85 height 25
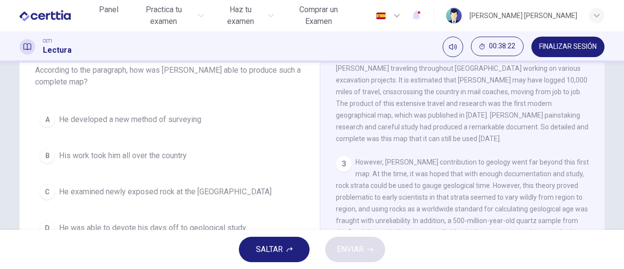
scroll to position [113, 0]
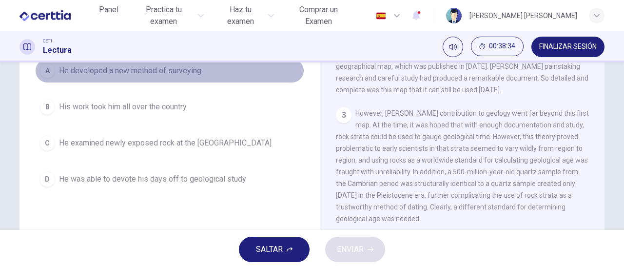
click at [159, 71] on span "He developed a new method of surveying" at bounding box center [130, 71] width 142 height 12
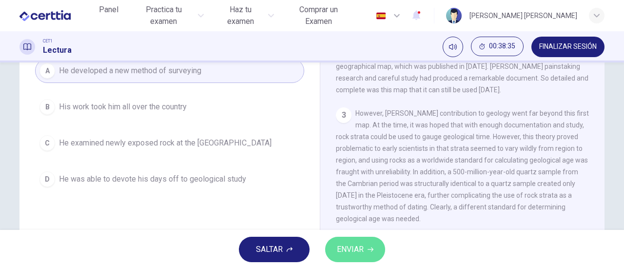
click at [362, 250] on span "ENVIAR" at bounding box center [350, 249] width 27 height 14
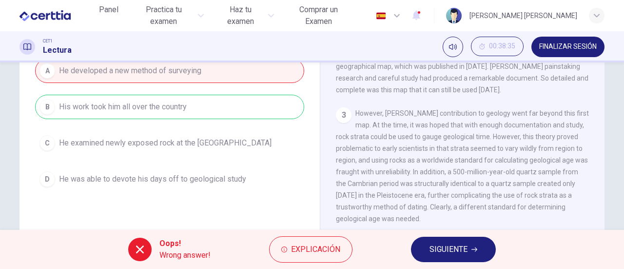
click at [469, 245] on button "SIGUIENTE" at bounding box center [453, 249] width 85 height 25
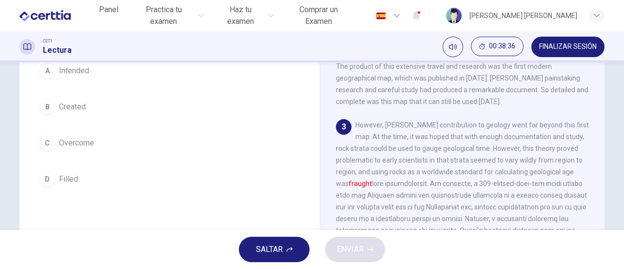
scroll to position [53, 0]
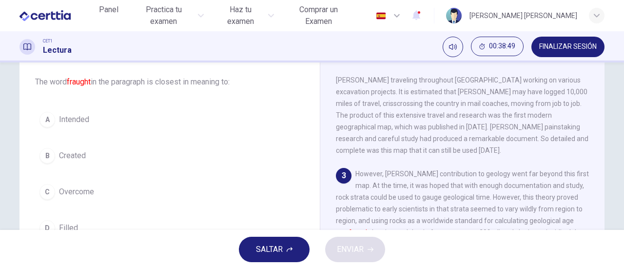
click at [74, 224] on span "Filled" at bounding box center [68, 228] width 19 height 12
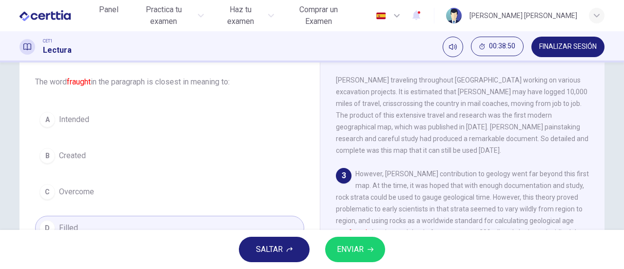
click at [359, 248] on span "ENVIAR" at bounding box center [350, 249] width 27 height 14
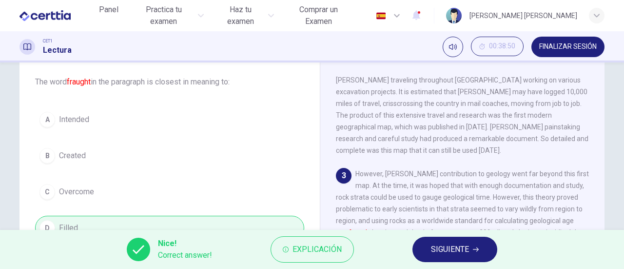
click at [471, 245] on button "SIGUIENTE" at bounding box center [455, 249] width 85 height 25
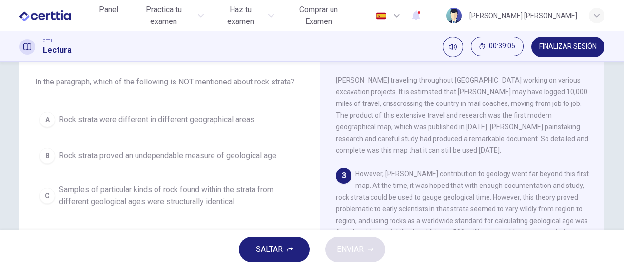
click at [198, 156] on span "Rock strata proved an undependable measure of geological age" at bounding box center [168, 156] width 218 height 12
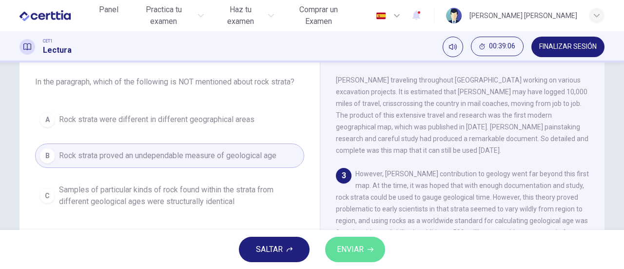
click at [356, 250] on span "ENVIAR" at bounding box center [350, 249] width 27 height 14
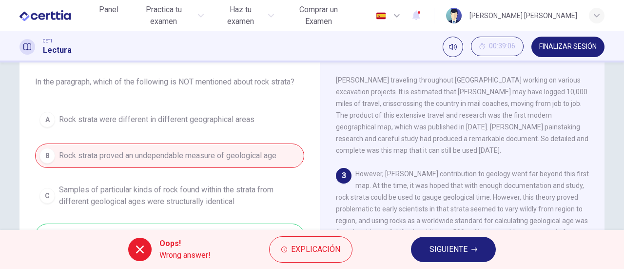
click at [440, 248] on span "SIGUIENTE" at bounding box center [449, 249] width 38 height 14
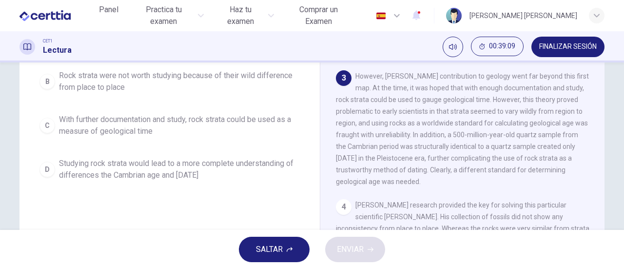
scroll to position [101, 0]
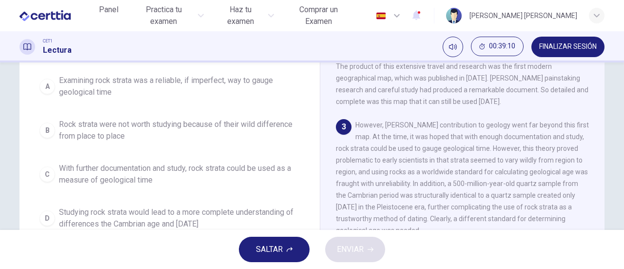
click at [276, 246] on span "SALTAR" at bounding box center [269, 249] width 27 height 14
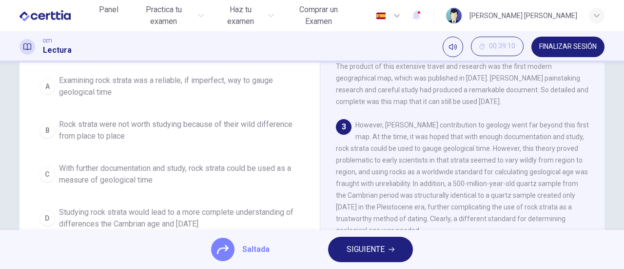
click at [359, 250] on span "SIGUIENTE" at bounding box center [366, 249] width 38 height 14
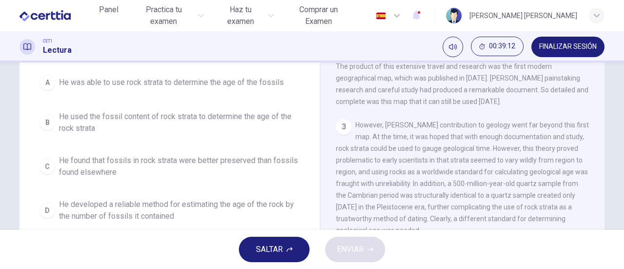
click at [269, 253] on span "SALTAR" at bounding box center [269, 249] width 27 height 14
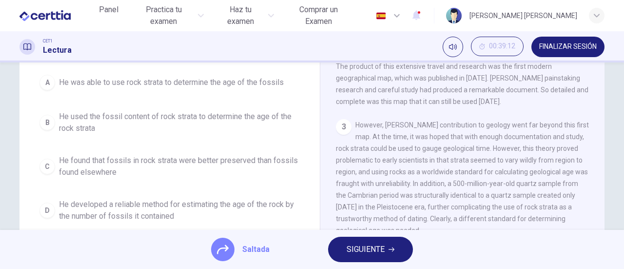
click at [389, 251] on icon "button" at bounding box center [392, 249] width 6 height 6
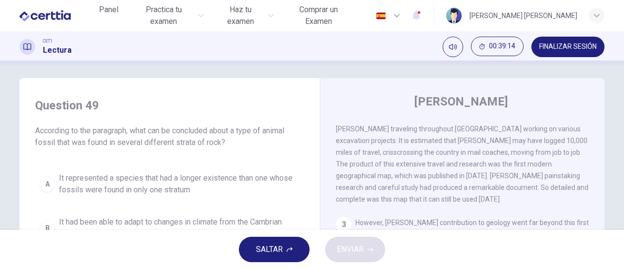
scroll to position [53, 0]
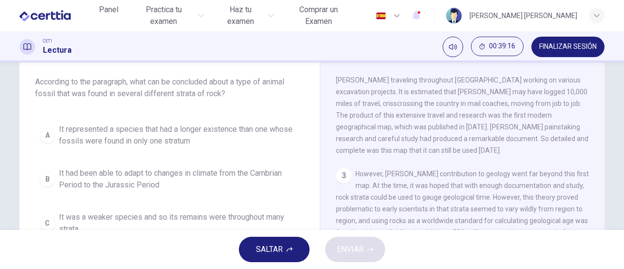
click at [171, 138] on span "It represented a species that had a longer existence than one whose fossils wer…" at bounding box center [179, 134] width 241 height 23
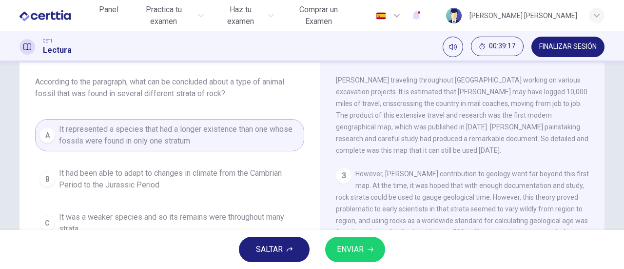
click at [366, 245] on button "ENVIAR" at bounding box center [355, 249] width 60 height 25
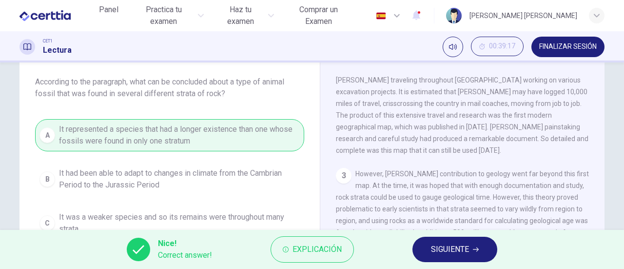
click at [448, 246] on span "SIGUIENTE" at bounding box center [450, 249] width 38 height 14
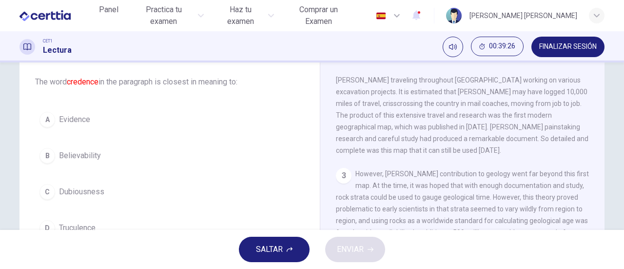
click at [73, 159] on span "Believability" at bounding box center [80, 156] width 42 height 12
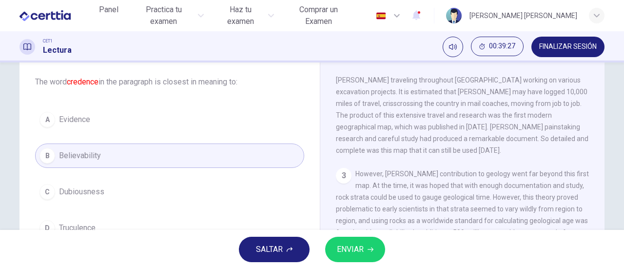
click at [364, 244] on span "ENVIAR" at bounding box center [350, 249] width 27 height 14
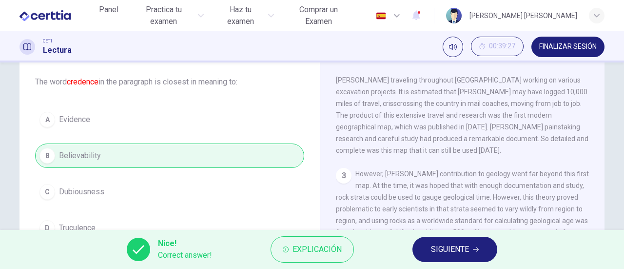
click at [463, 253] on span "SIGUIENTE" at bounding box center [450, 249] width 38 height 14
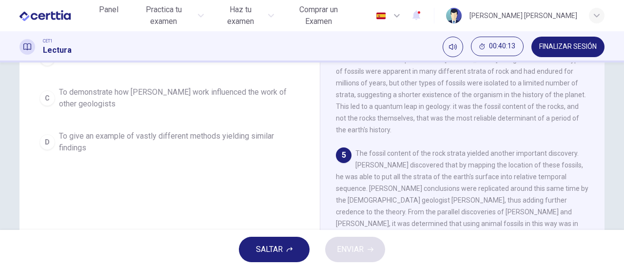
scroll to position [101, 0]
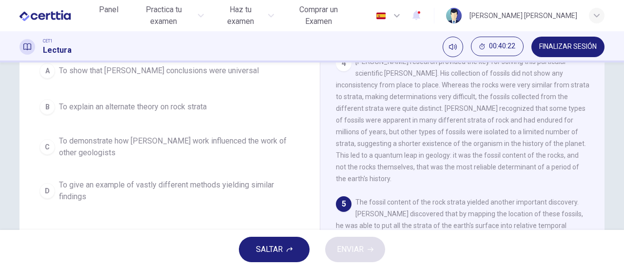
click at [176, 184] on span "To give an example of vastly different methods yielding similar findings" at bounding box center [179, 190] width 241 height 23
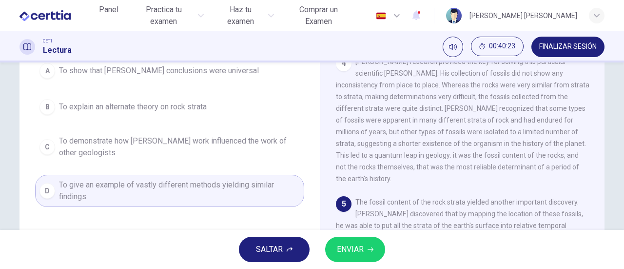
click at [349, 244] on span "ENVIAR" at bounding box center [350, 249] width 27 height 14
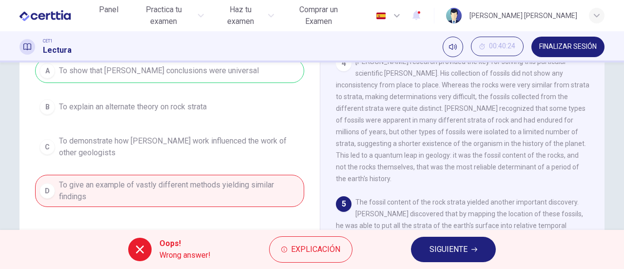
click at [458, 250] on span "SIGUIENTE" at bounding box center [449, 249] width 38 height 14
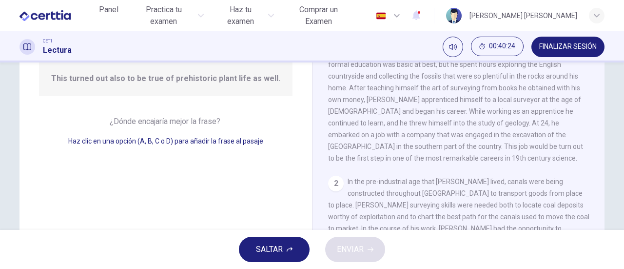
scroll to position [452, 0]
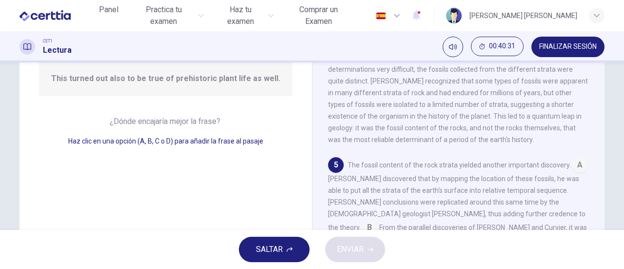
click at [572, 168] on input at bounding box center [580, 166] width 16 height 16
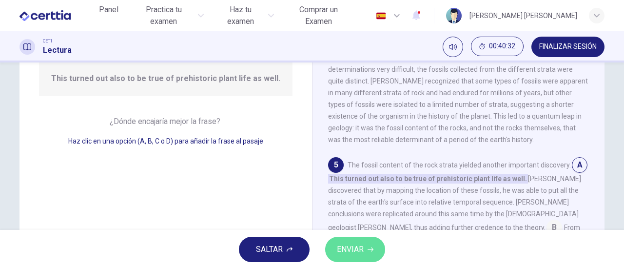
click at [369, 244] on button "ENVIAR" at bounding box center [355, 249] width 60 height 25
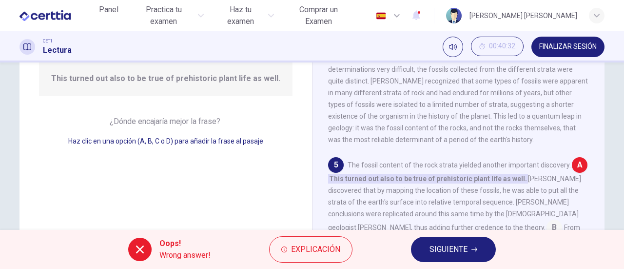
click at [443, 243] on span "SIGUIENTE" at bounding box center [449, 249] width 38 height 14
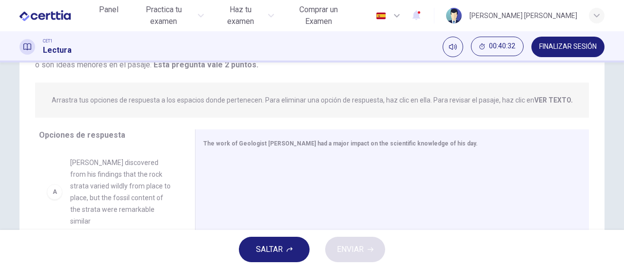
scroll to position [49, 0]
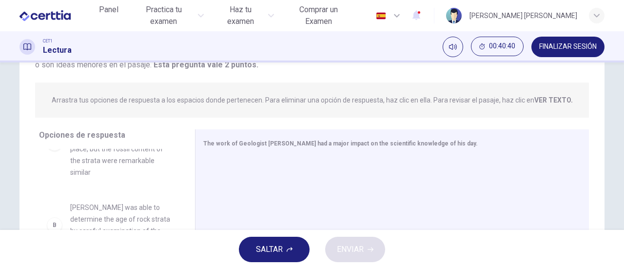
click at [550, 47] on span "FINALIZAR SESIÓN" at bounding box center [568, 47] width 58 height 8
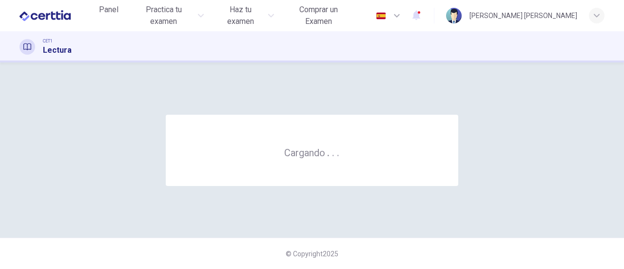
scroll to position [0, 0]
